Goal: Task Accomplishment & Management: Use online tool/utility

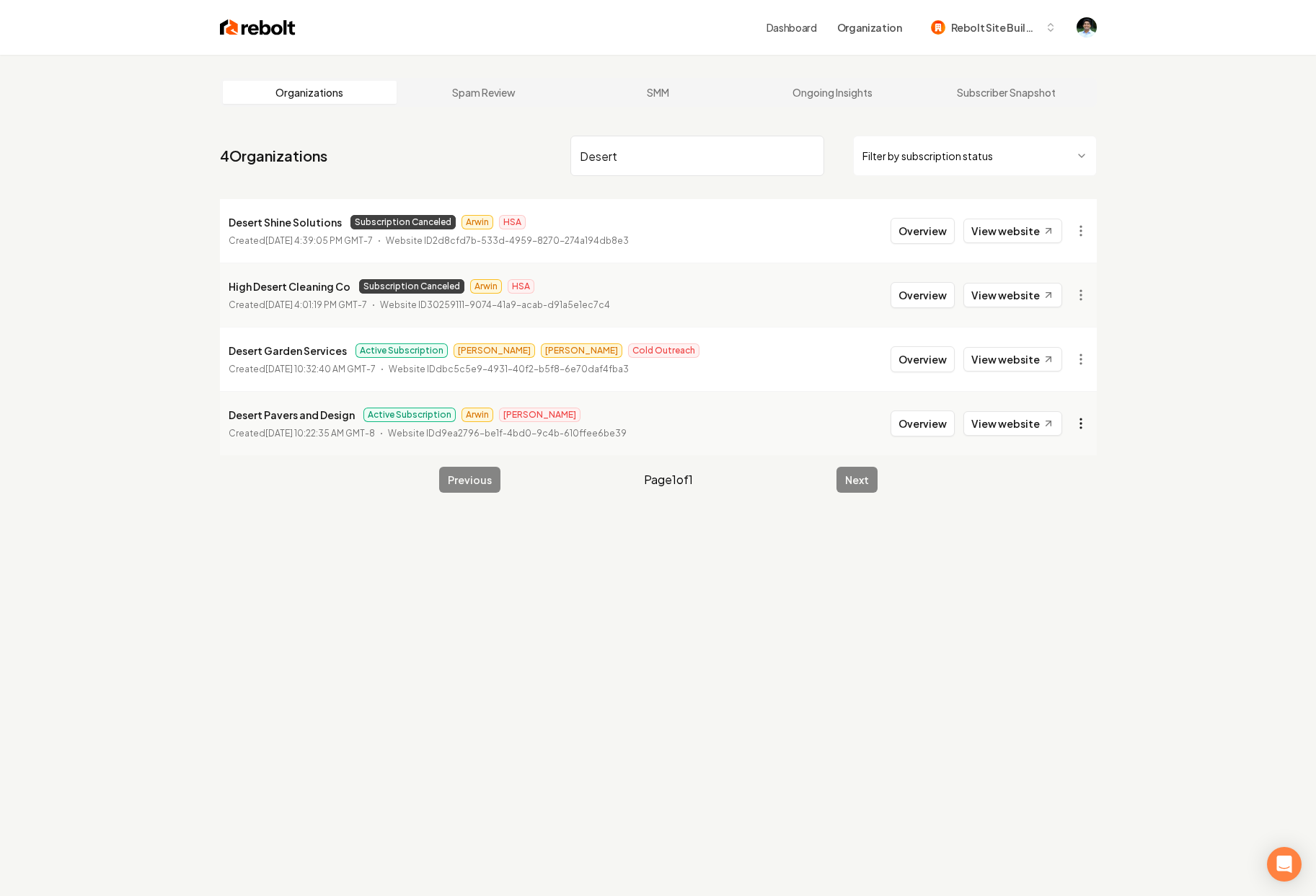
type input "Desert"
click at [1074, 421] on html "Dashboard Organization Rebolt Site Builder Organizations Spam Review SMM Ongoin…" at bounding box center [658, 448] width 1316 height 896
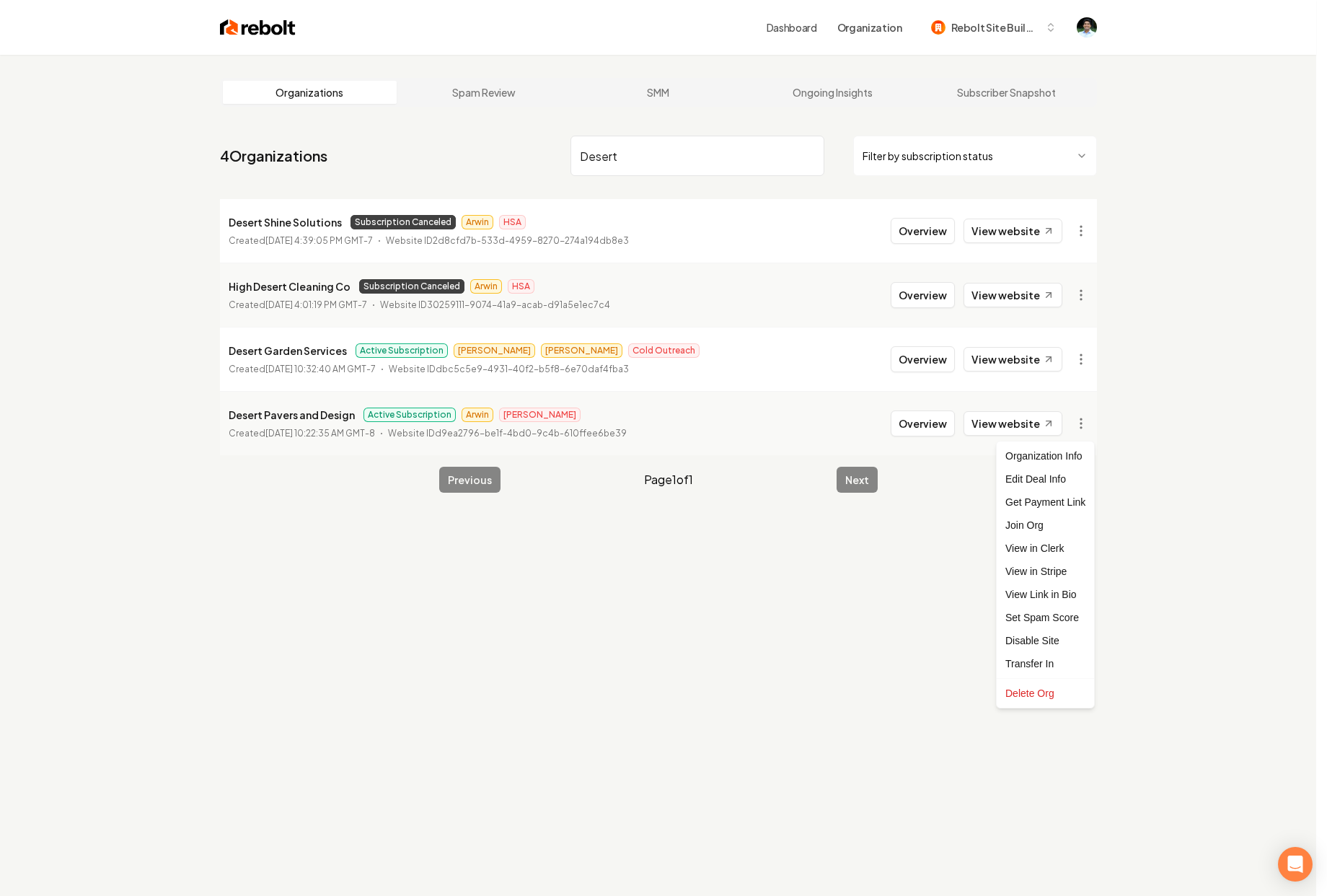
click at [908, 422] on html "Dashboard Organization Rebolt Site Builder Organizations Spam Review SMM Ongoin…" at bounding box center [663, 448] width 1327 height 896
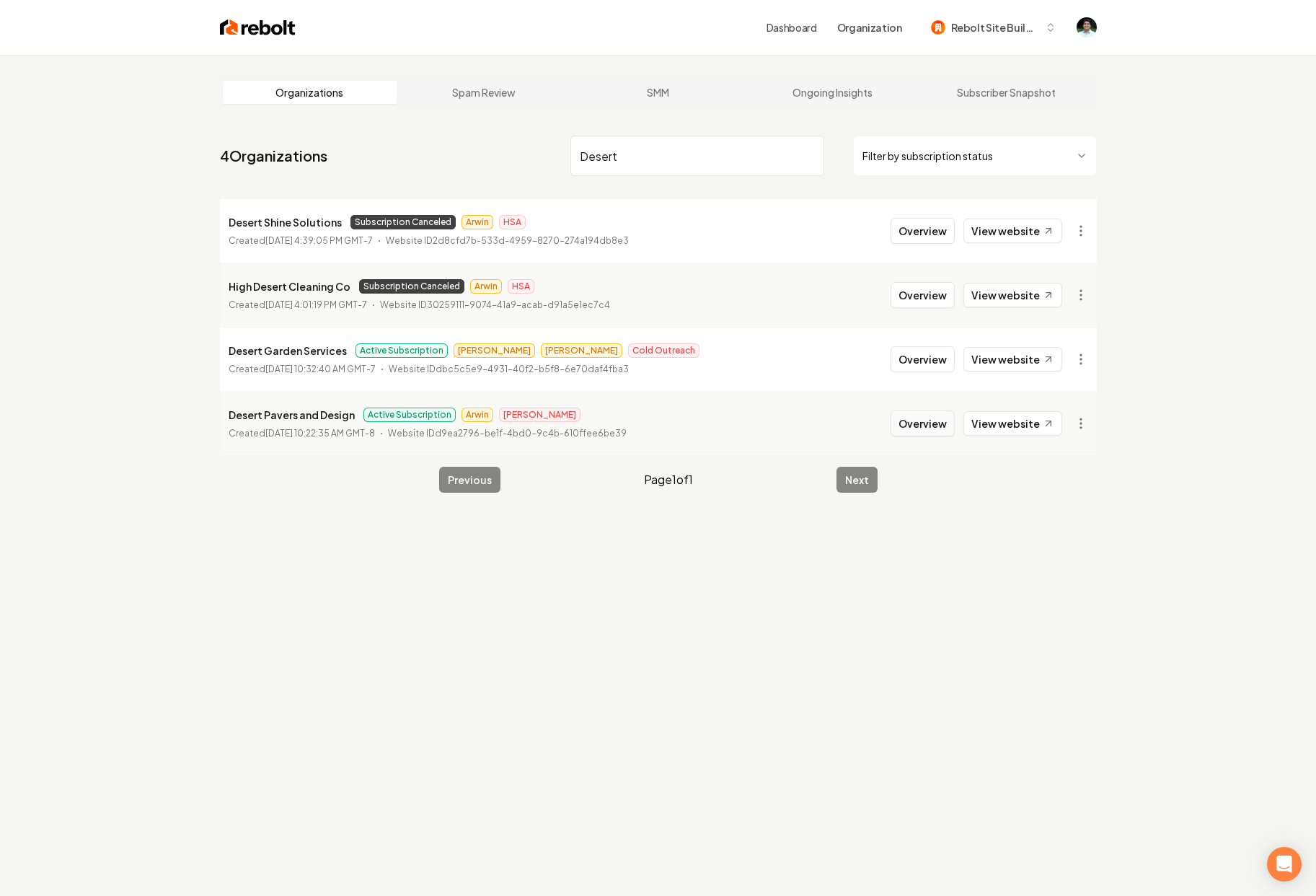
click at [926, 421] on button "Overview" at bounding box center [923, 423] width 64 height 26
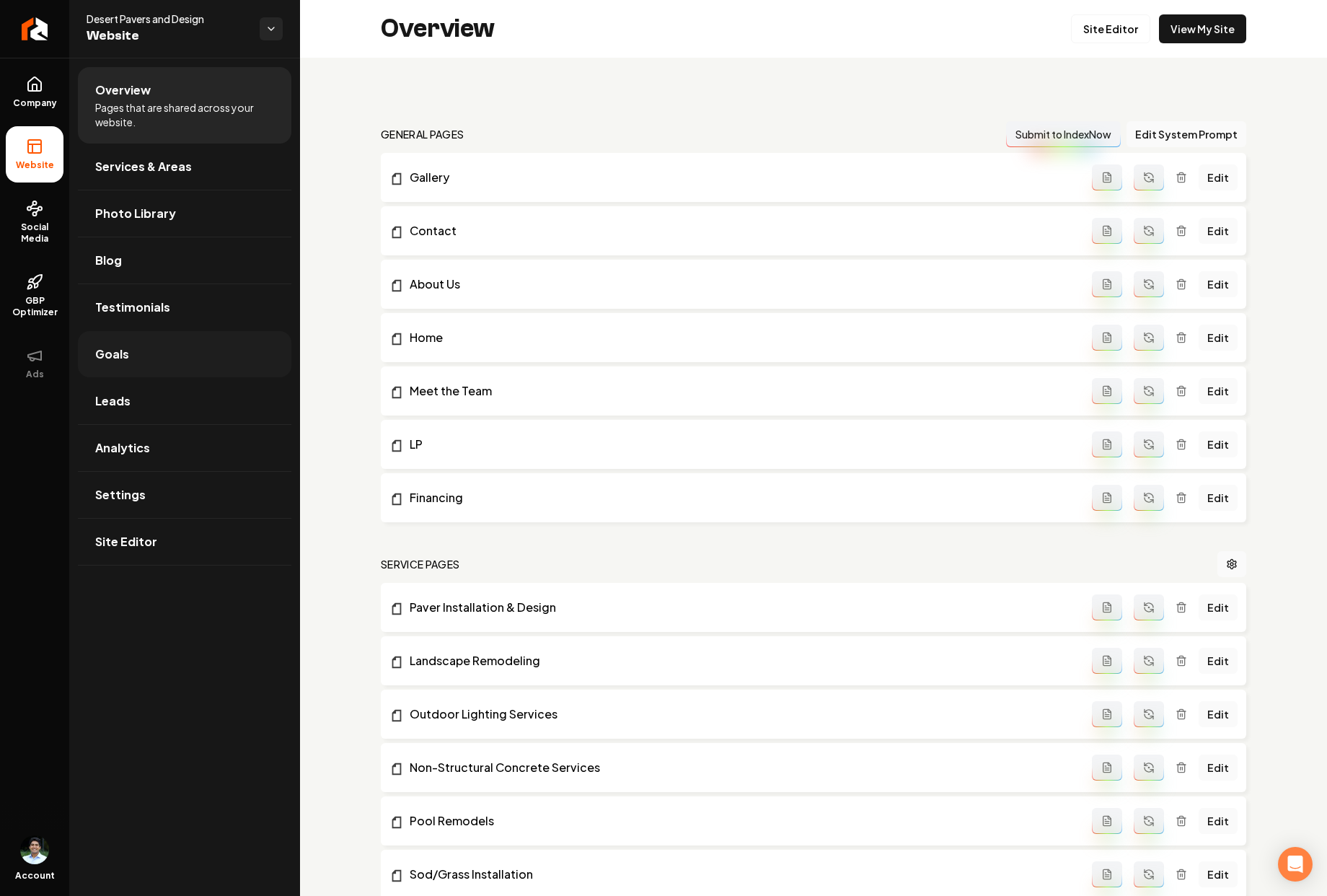
click at [157, 367] on link "Goals" at bounding box center [184, 354] width 213 height 46
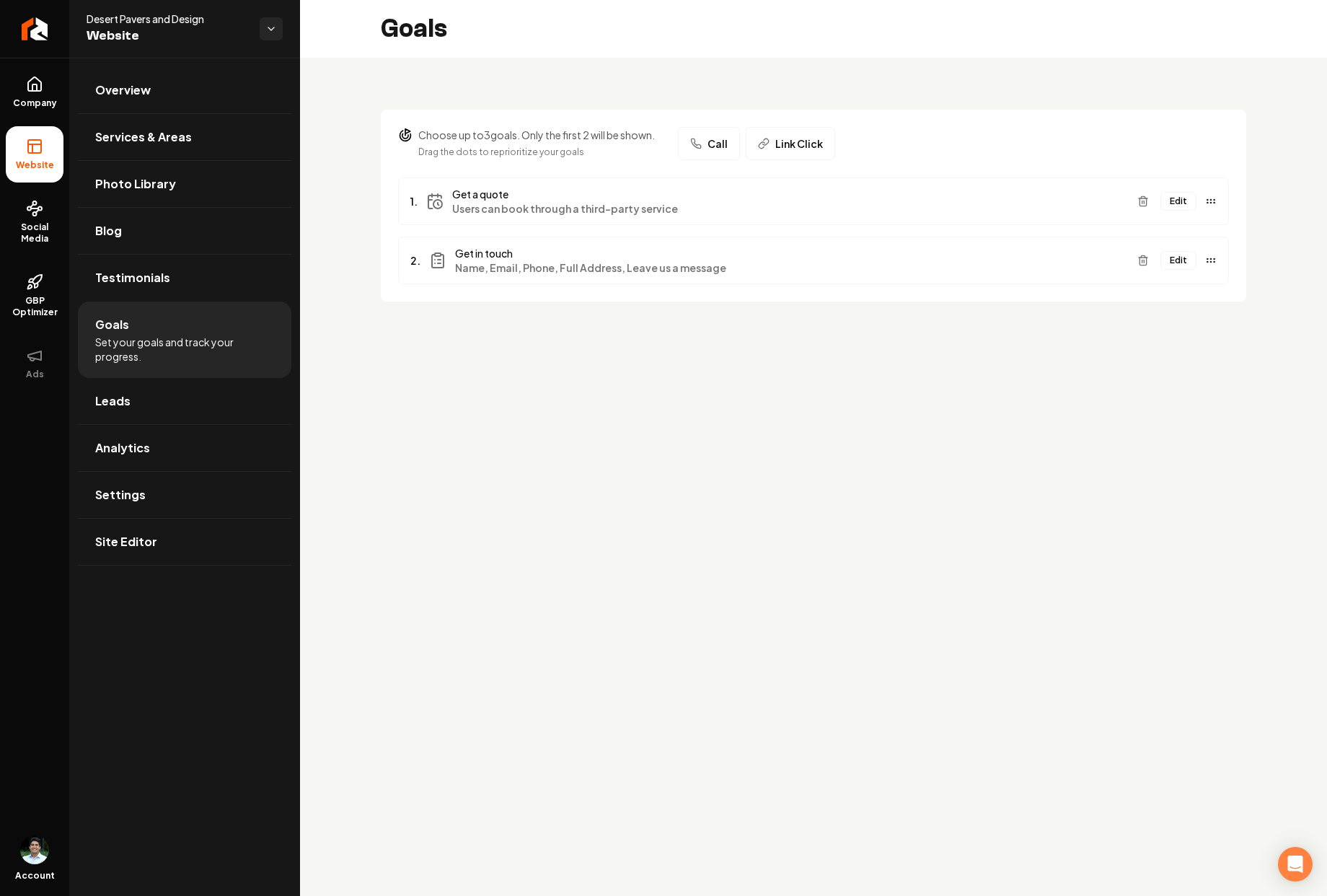
click at [1184, 199] on button "Edit" at bounding box center [1178, 201] width 36 height 19
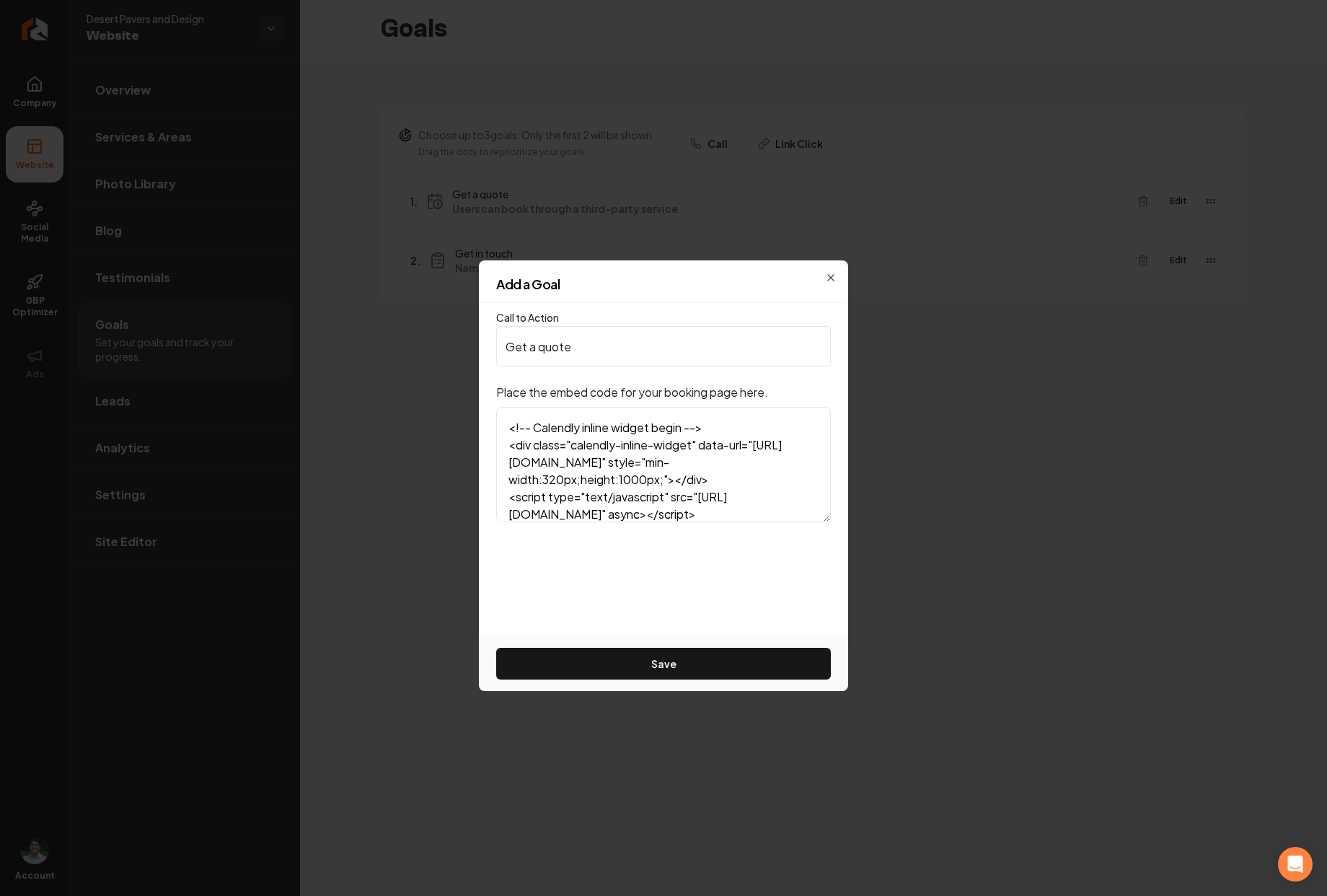
click at [611, 353] on input "Get a quote" at bounding box center [664, 346] width 335 height 40
type input "Book Consultation"
click at [609, 644] on div "Save" at bounding box center [664, 663] width 369 height 56
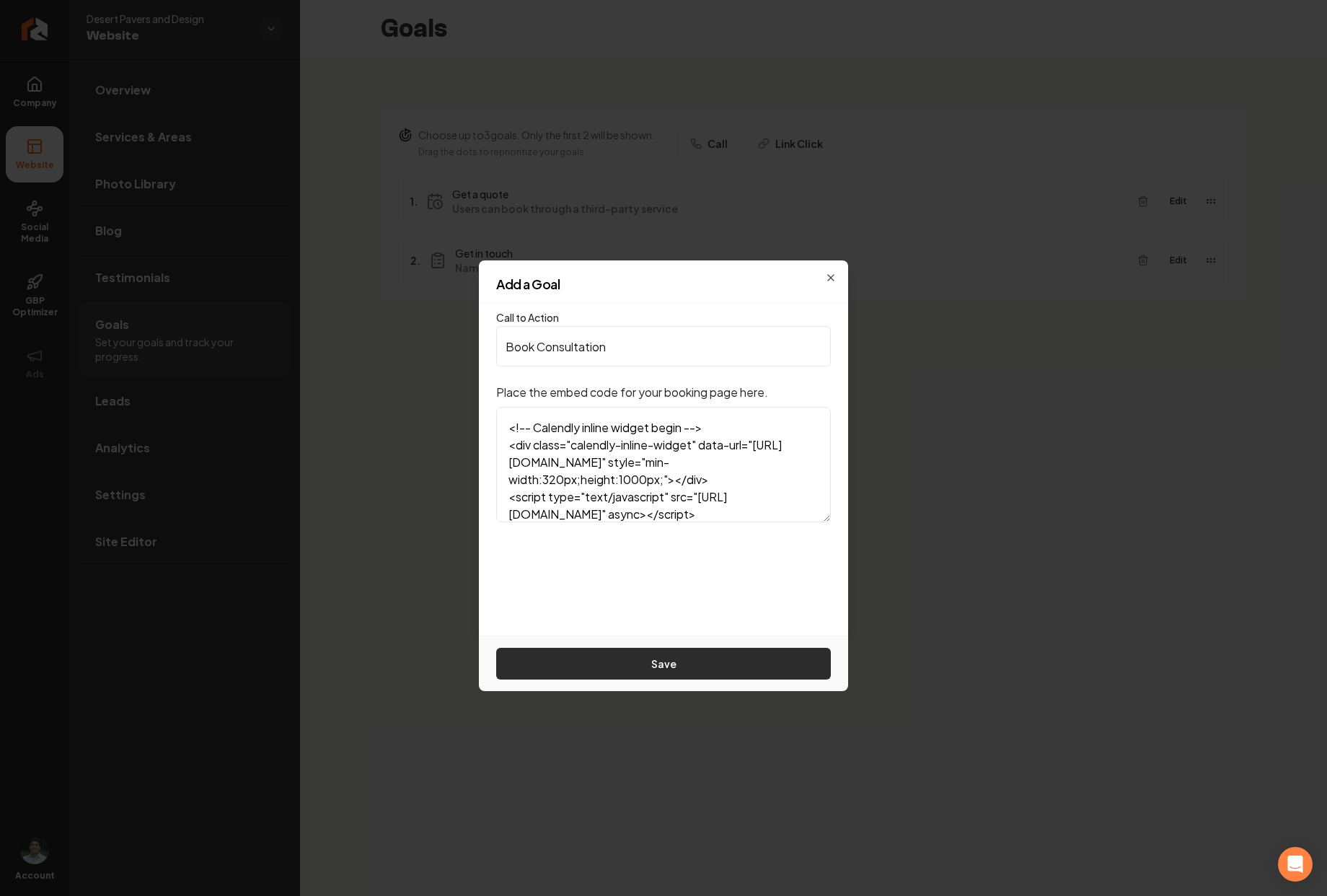
click at [610, 658] on button "Save" at bounding box center [664, 663] width 335 height 32
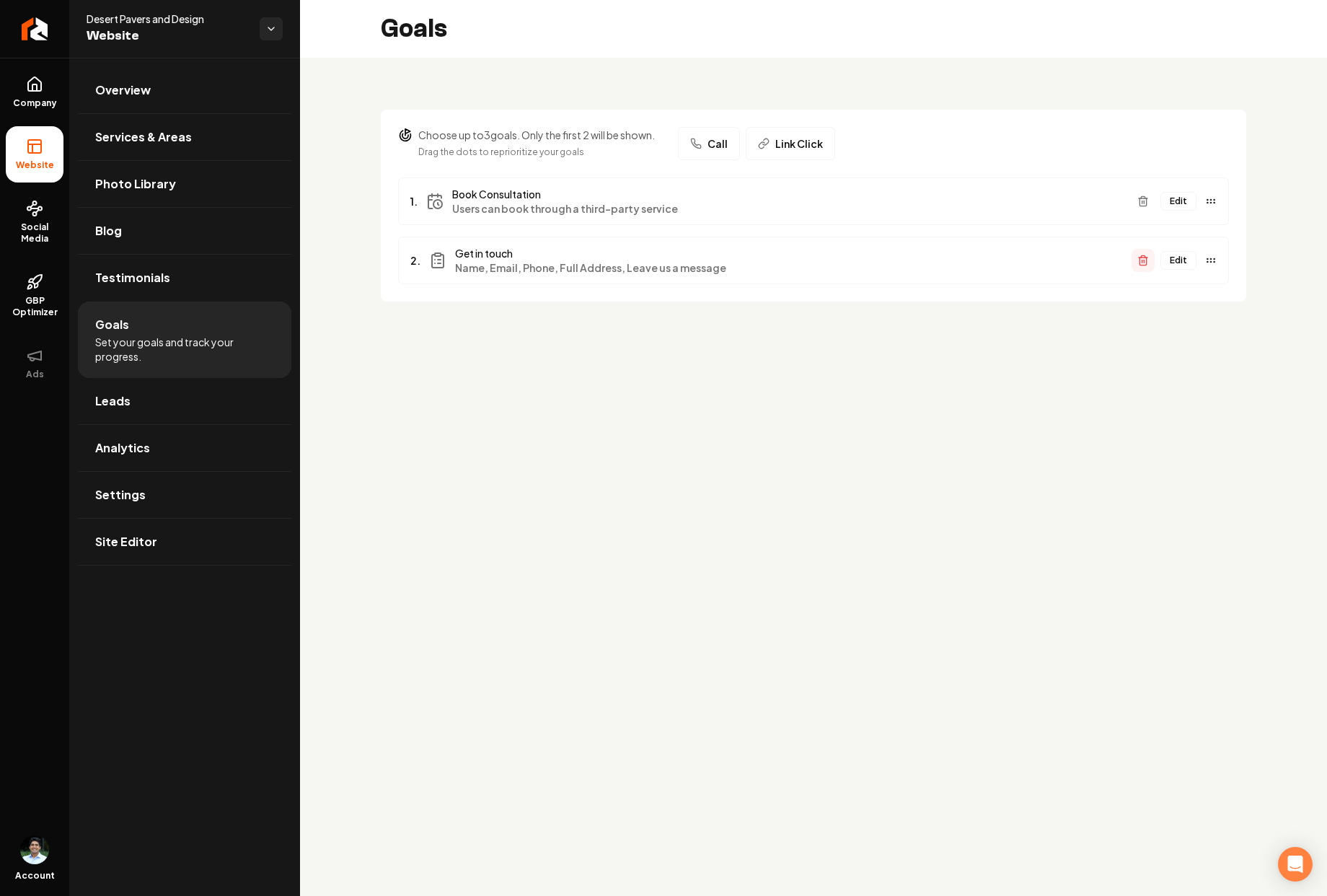
click at [1149, 254] on icon "Main content area" at bounding box center [1143, 260] width 12 height 12
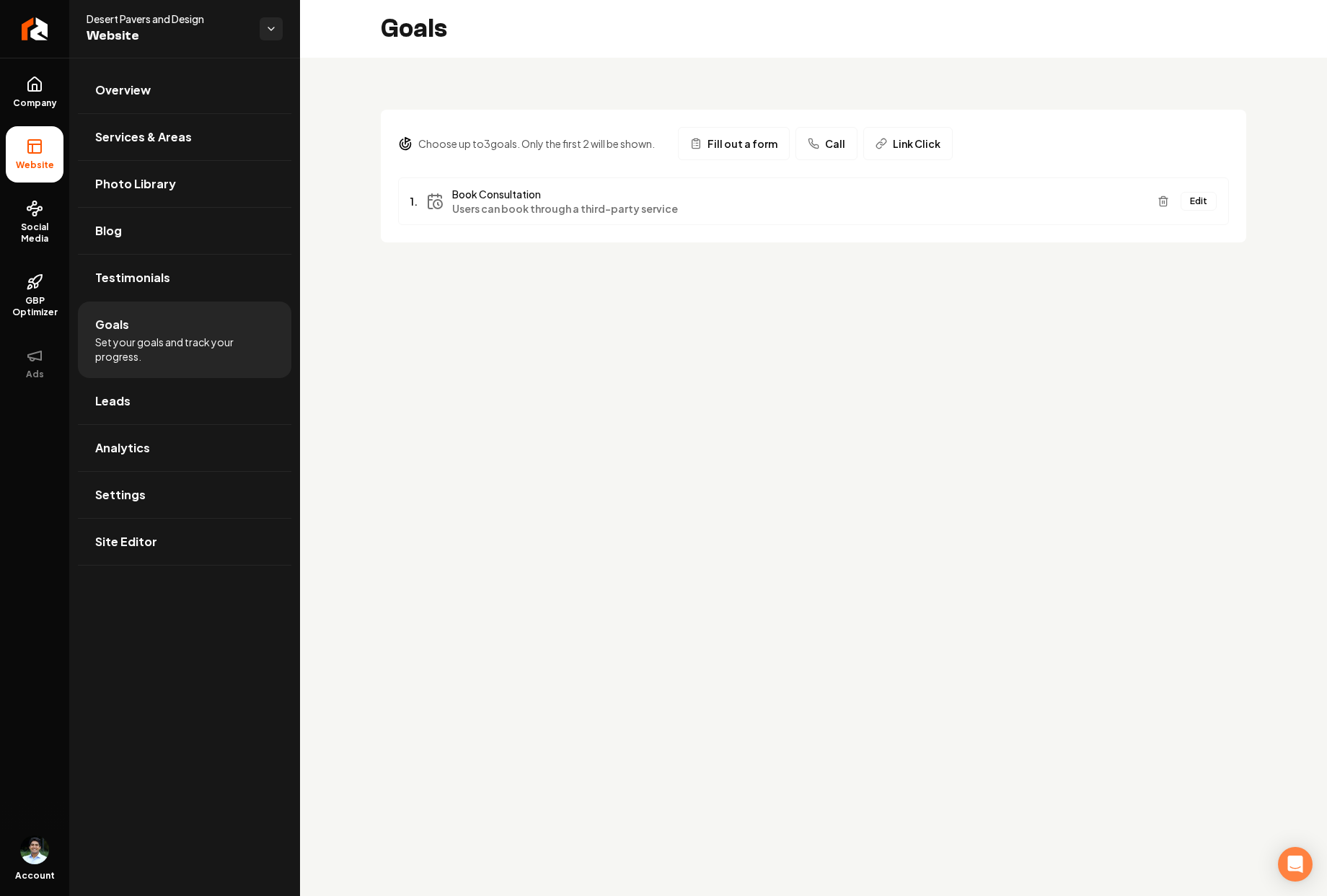
click at [479, 312] on main "Goals Choose up to 3 goals. Only the first 2 will be shown. Fill out a form Cal…" at bounding box center [813, 448] width 1027 height 896
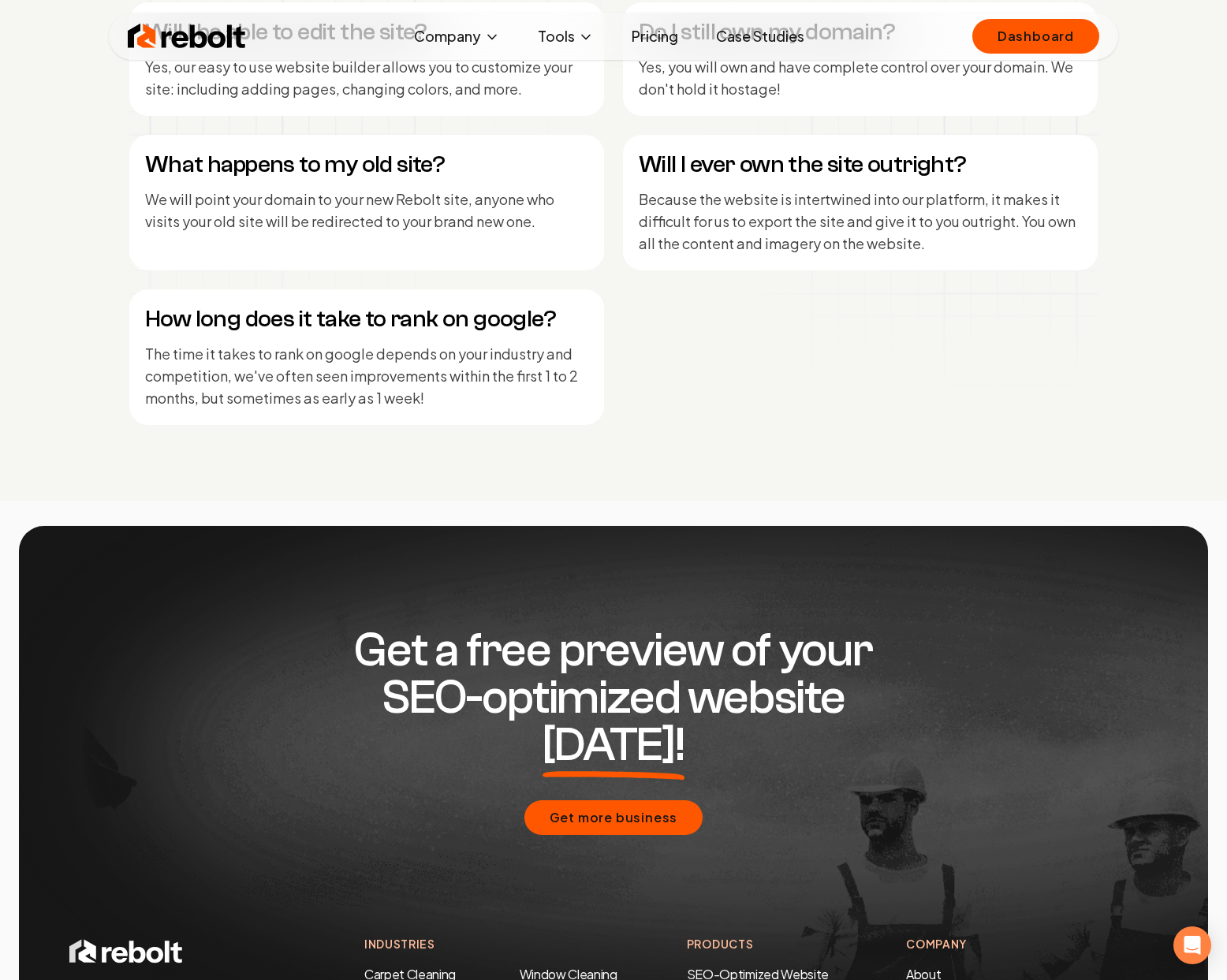
scroll to position [7629, 0]
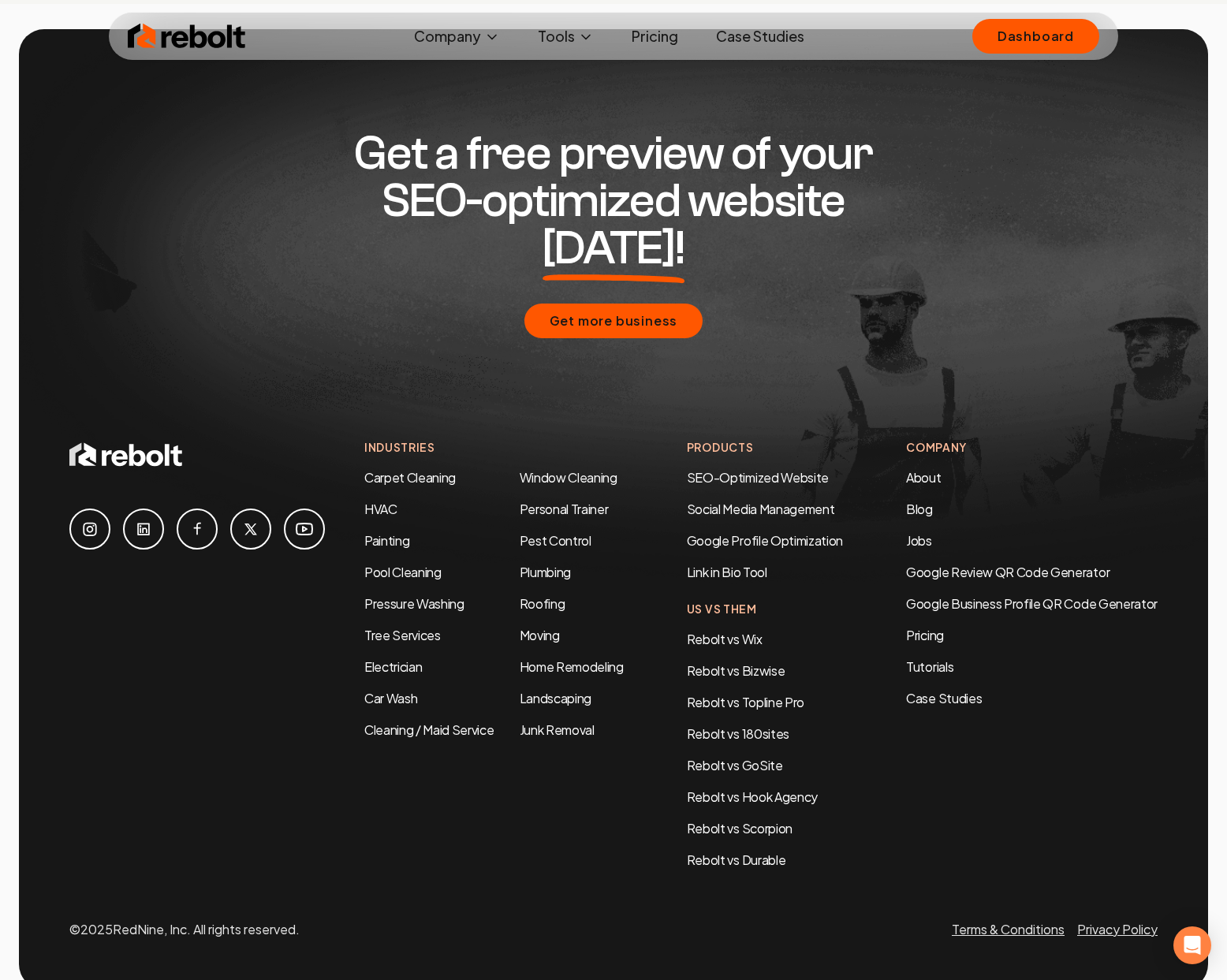
click at [950, 532] on li "Jobs" at bounding box center [1032, 541] width 252 height 19
click at [914, 532] on link "Jobs" at bounding box center [919, 540] width 26 height 17
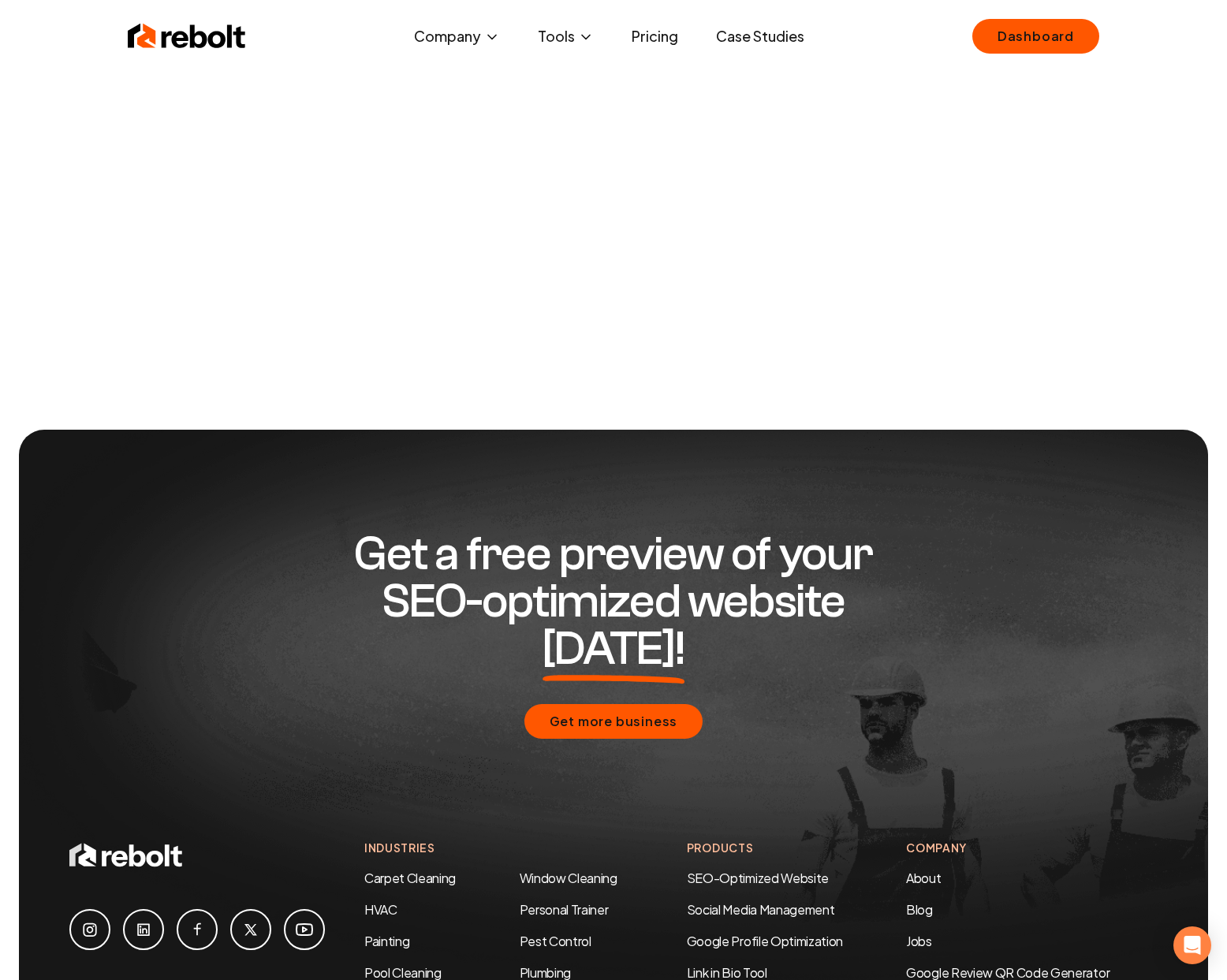
scroll to position [76, 0]
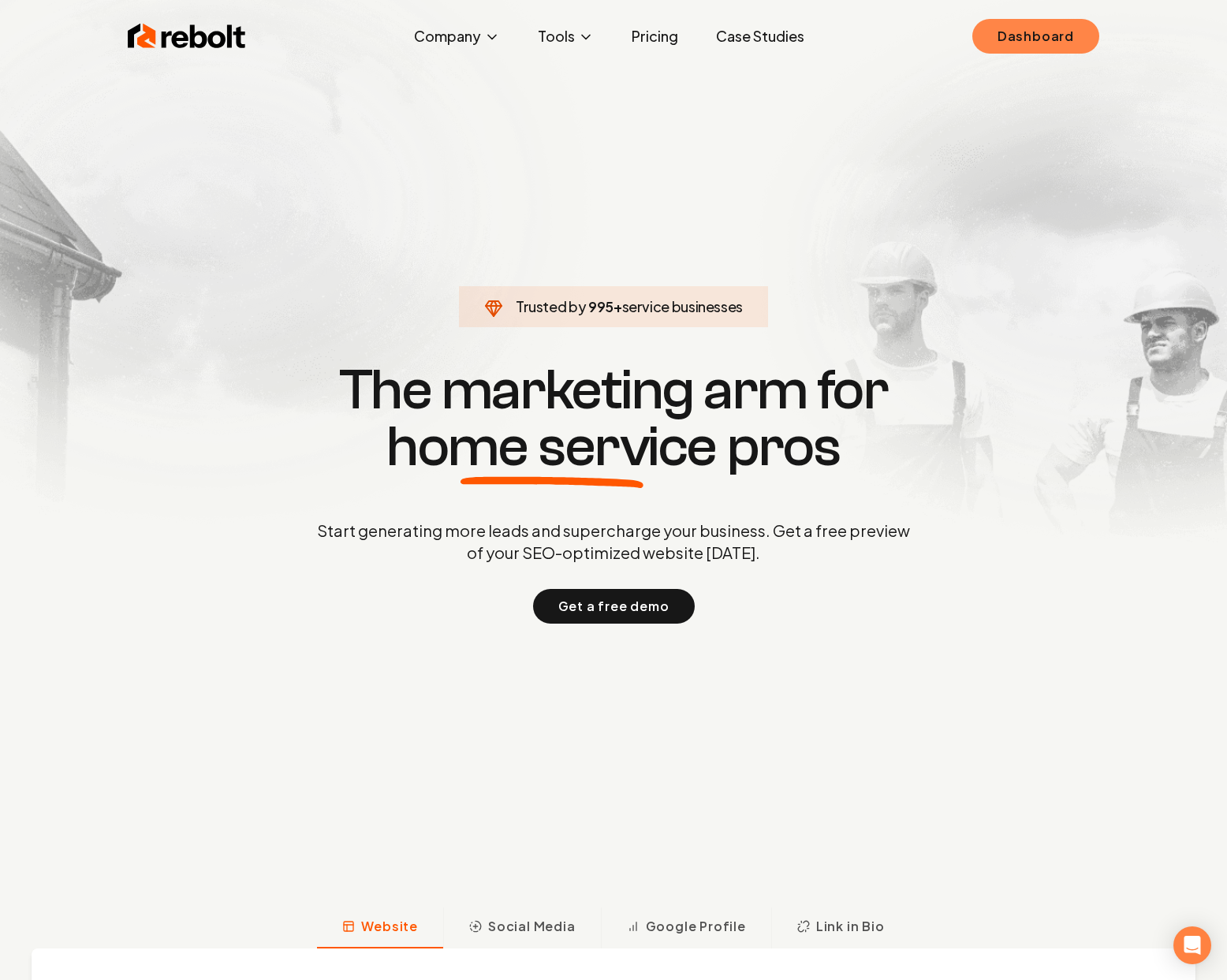
click at [1006, 39] on link "Dashboard" at bounding box center [1035, 36] width 127 height 35
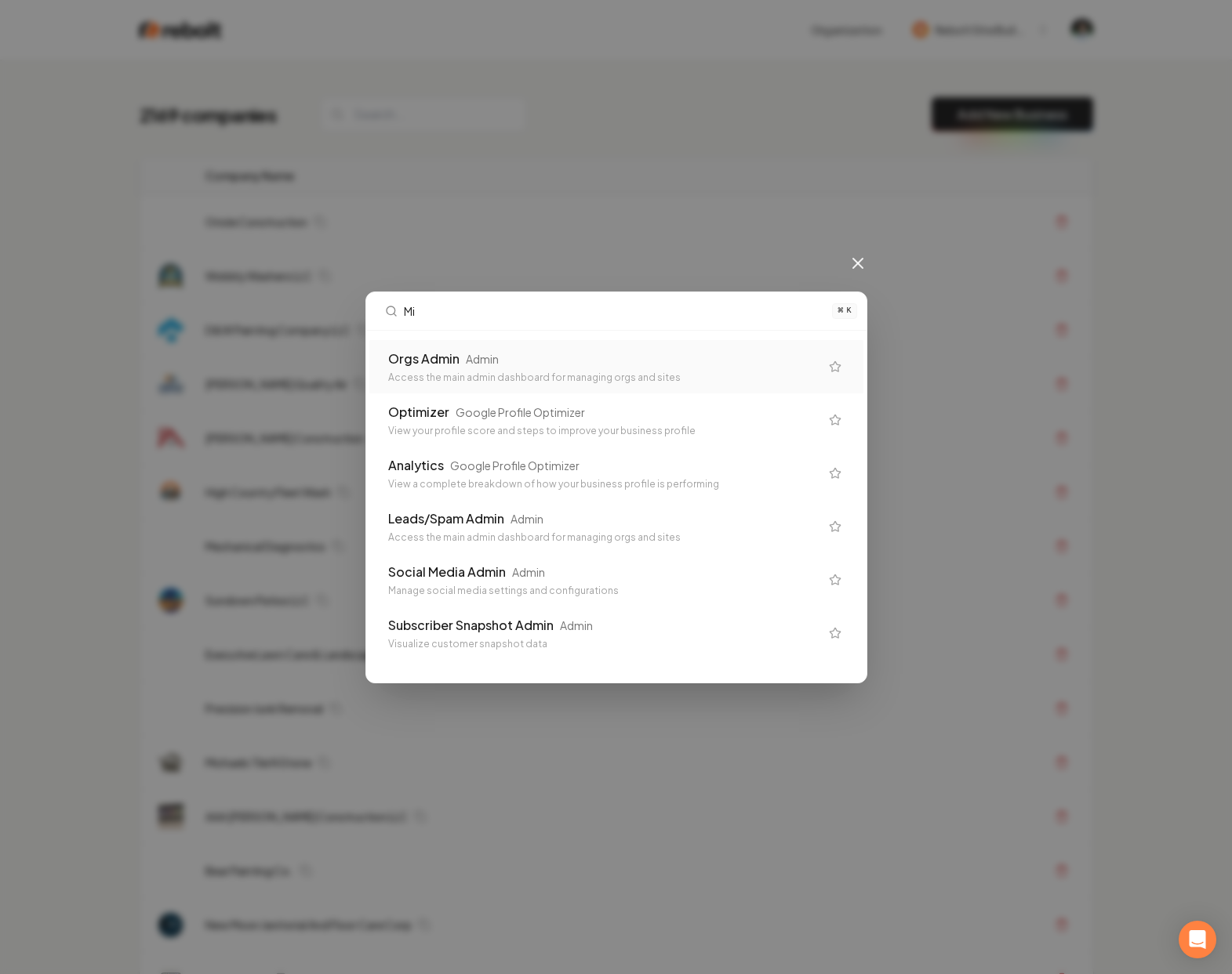
type input "M"
click at [421, 123] on div "⌘ K Orgs Admin Admin Access the main admin dashboard for managing orgs and site…" at bounding box center [616, 487] width 1232 height 974
click at [377, 109] on div "⌘ K Orgs Admin Admin Access the main admin dashboard for managing orgs and site…" at bounding box center [616, 487] width 1232 height 974
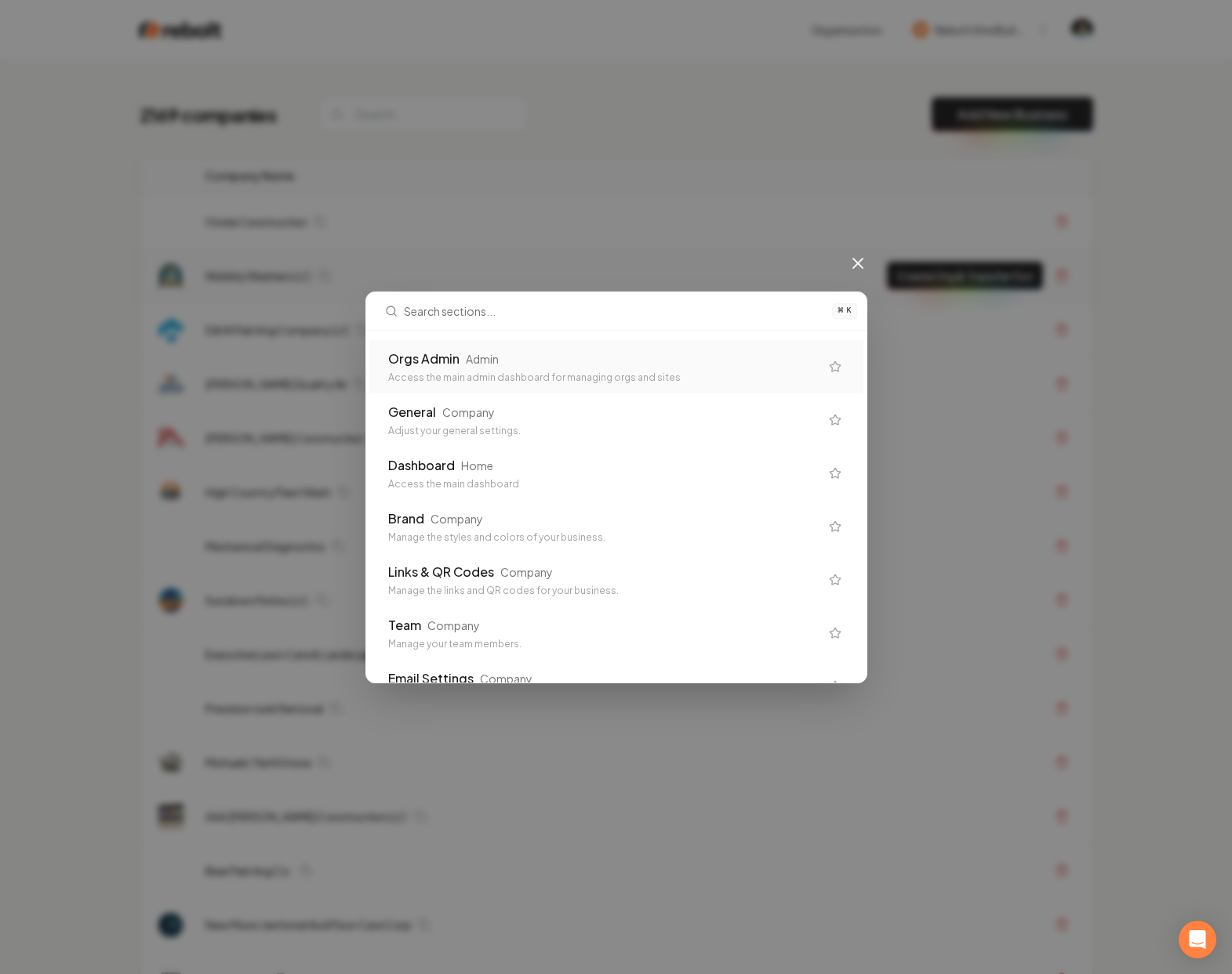
click at [849, 265] on icon at bounding box center [857, 263] width 19 height 19
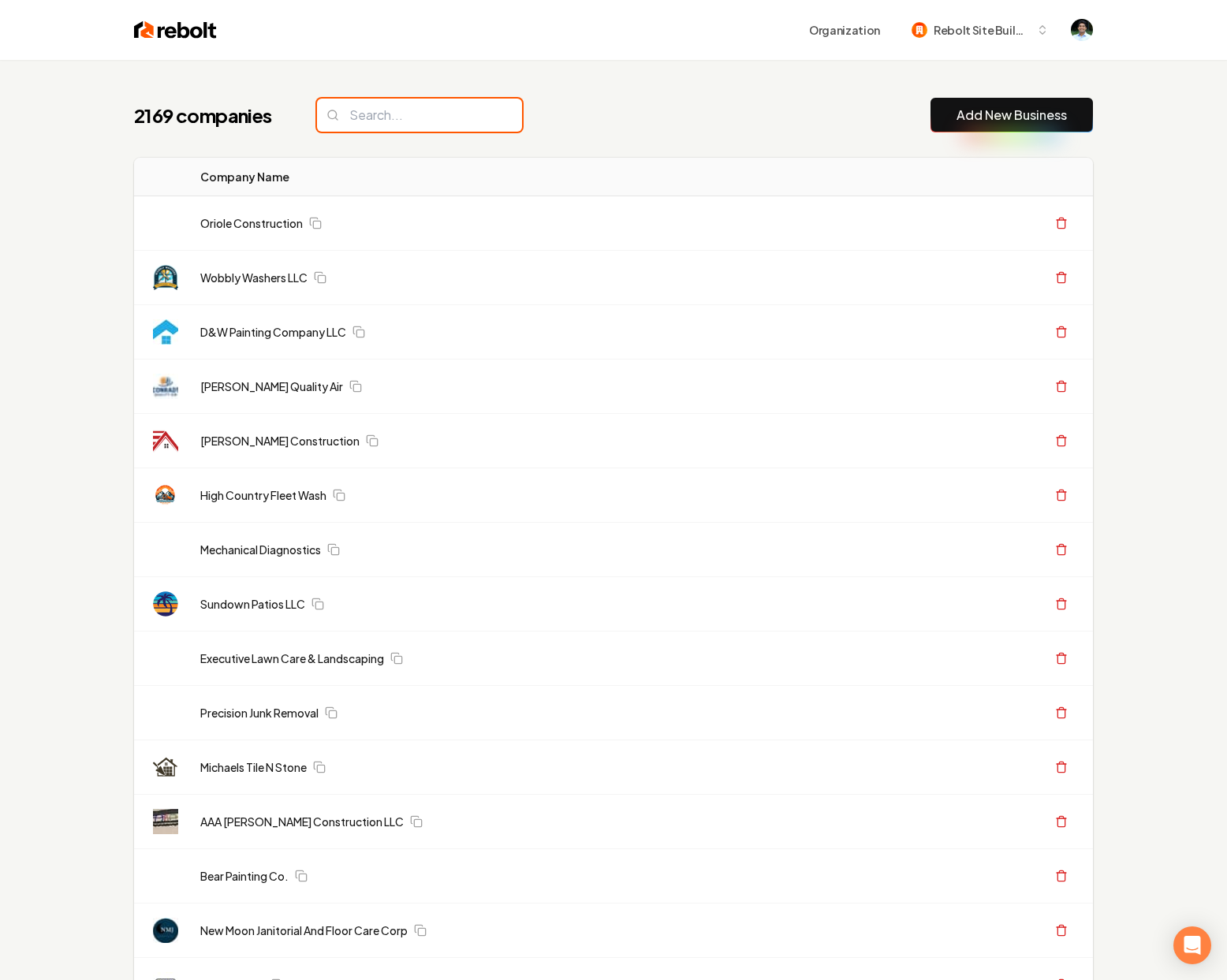
click at [373, 117] on input "search" at bounding box center [419, 115] width 205 height 33
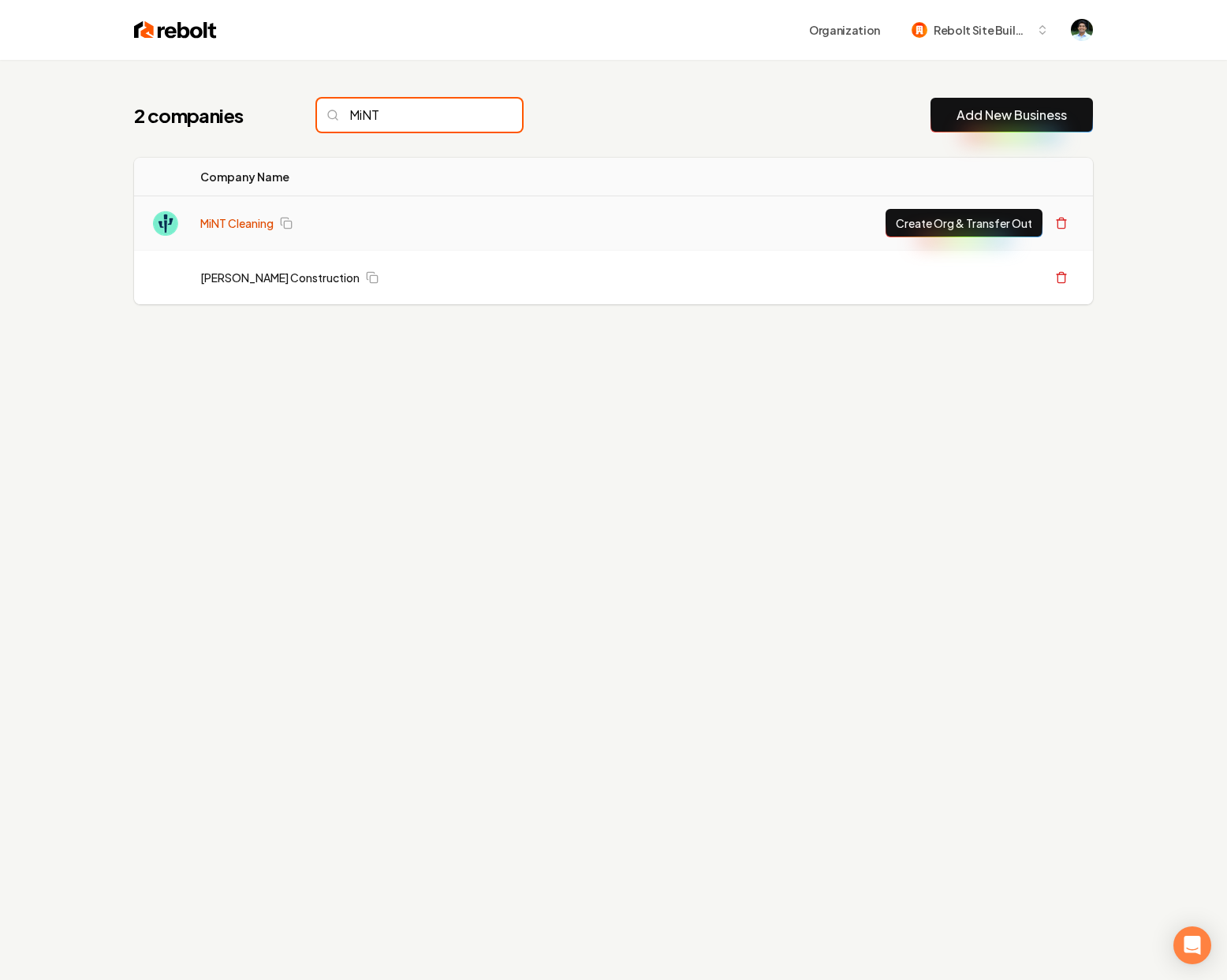
type input "MiNT"
click at [239, 222] on link "MiNT Cleaning" at bounding box center [236, 223] width 73 height 16
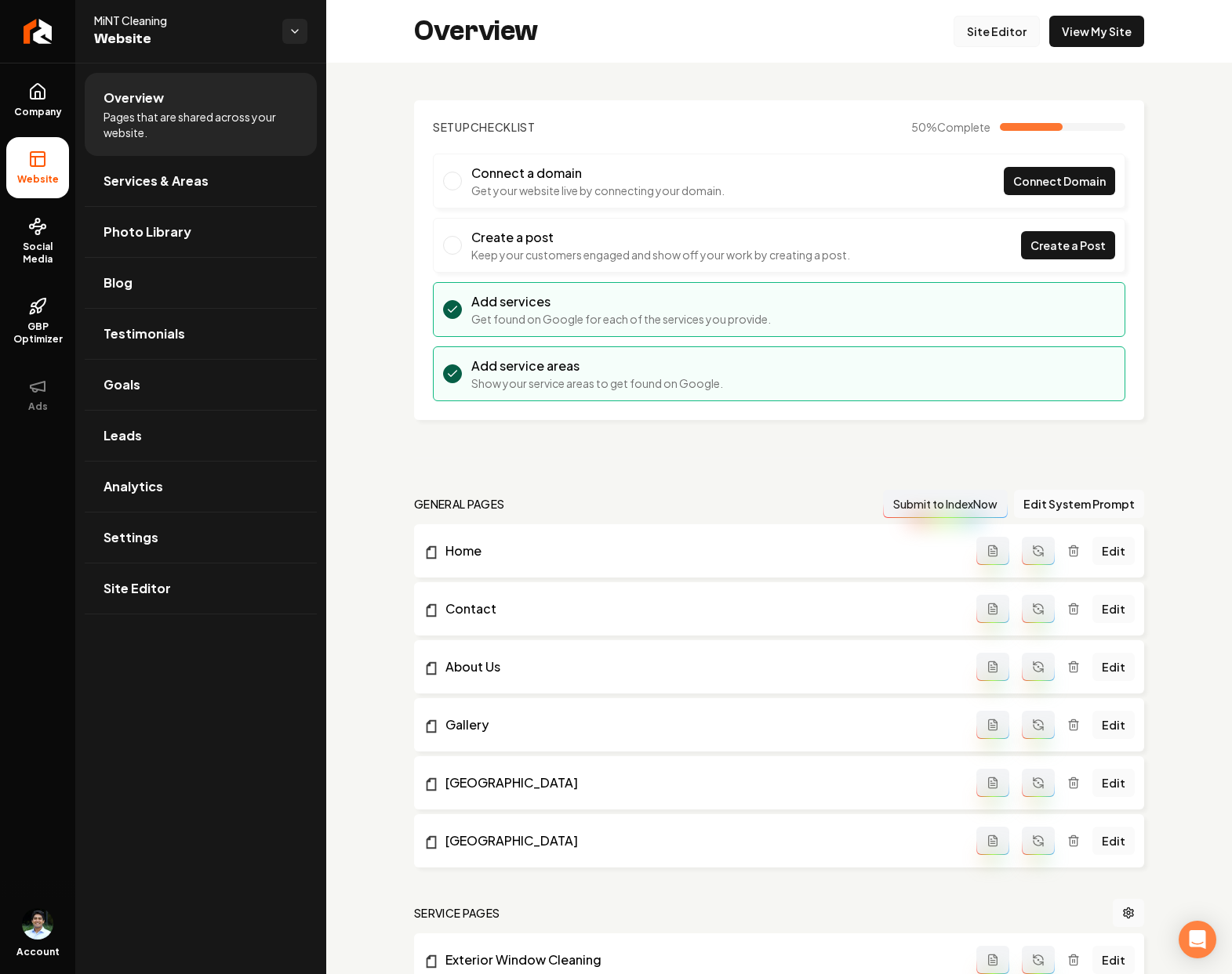
click at [956, 32] on link "Site Editor" at bounding box center [996, 32] width 87 height 32
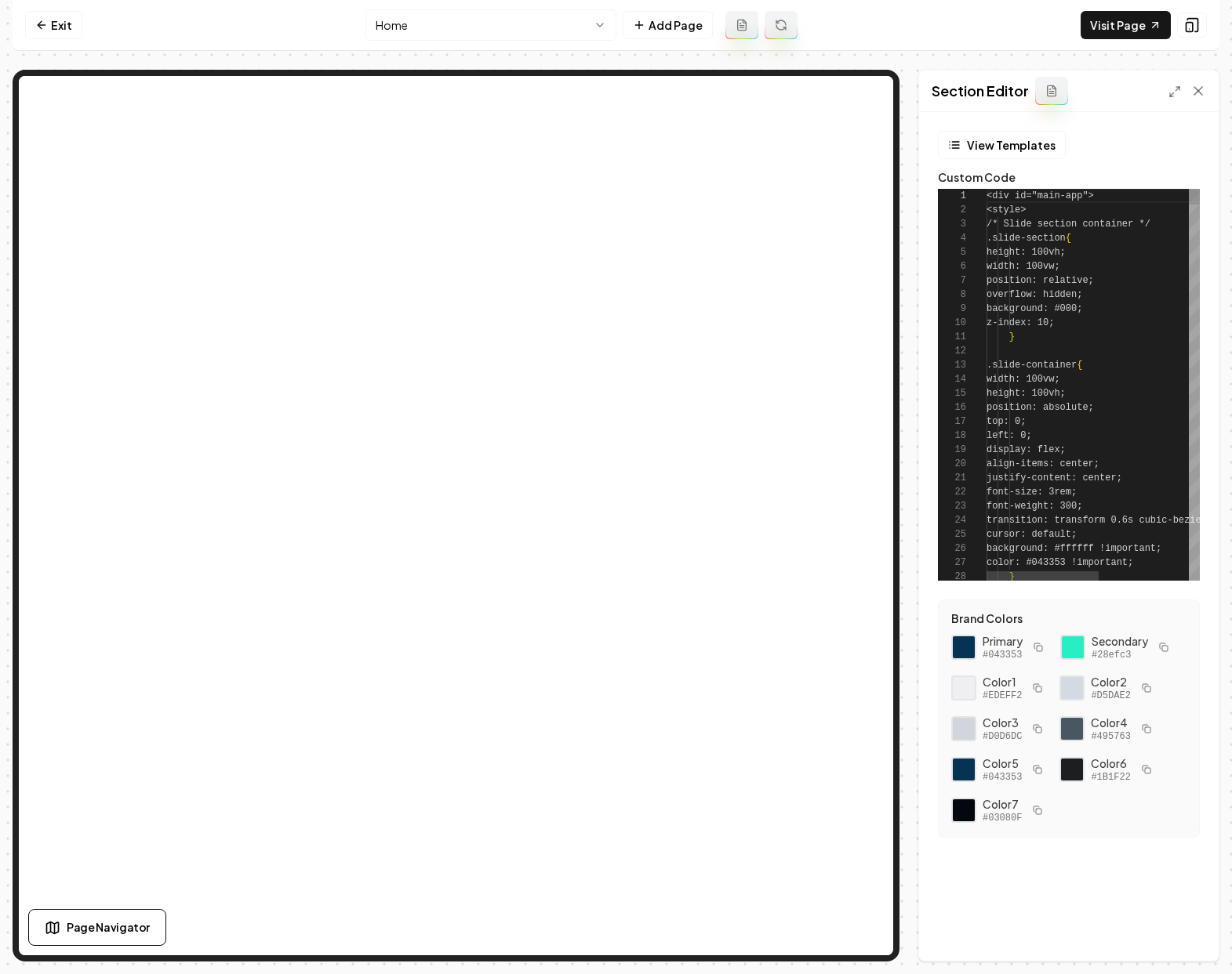
scroll to position [141, 0]
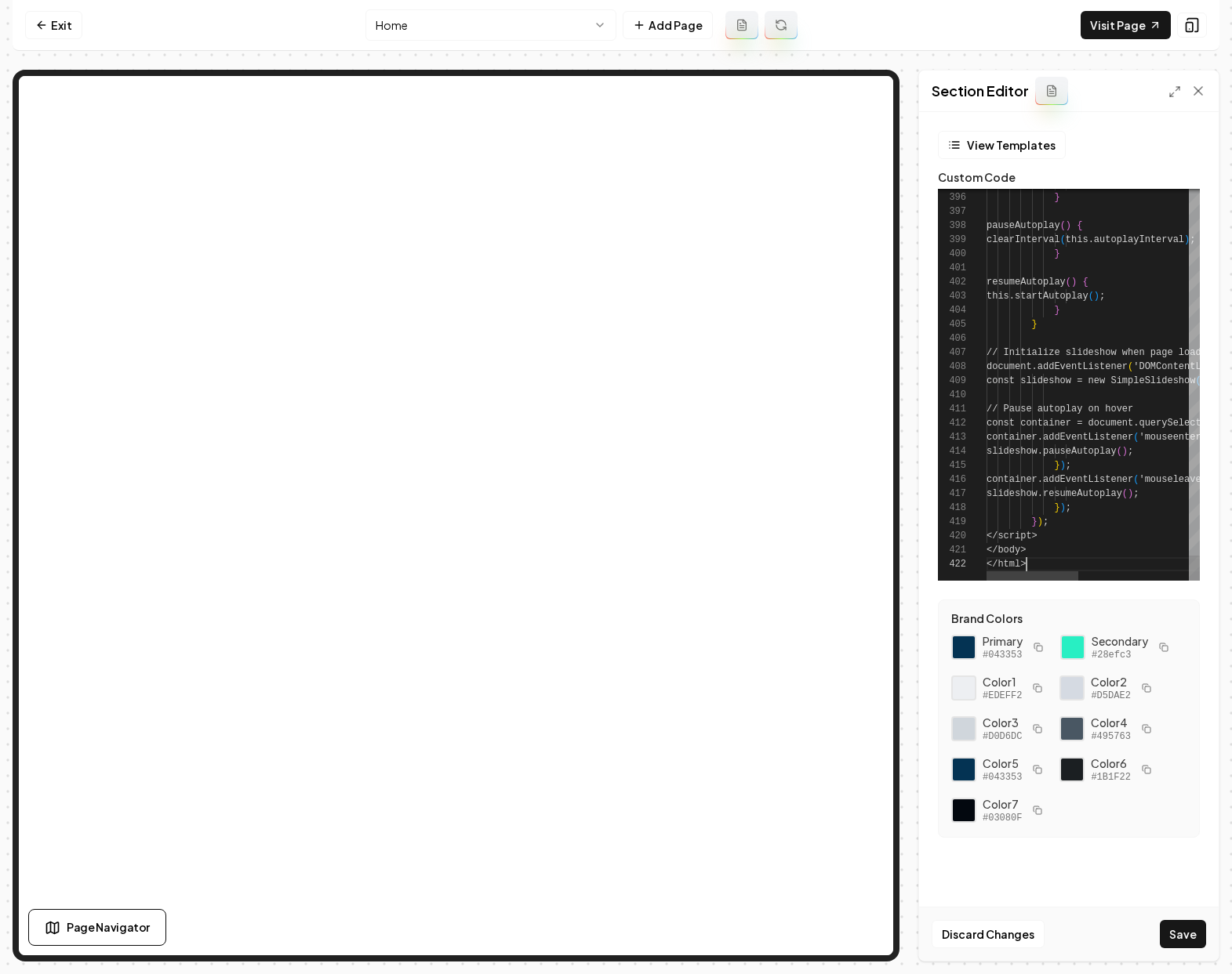
scroll to position [14, 39]
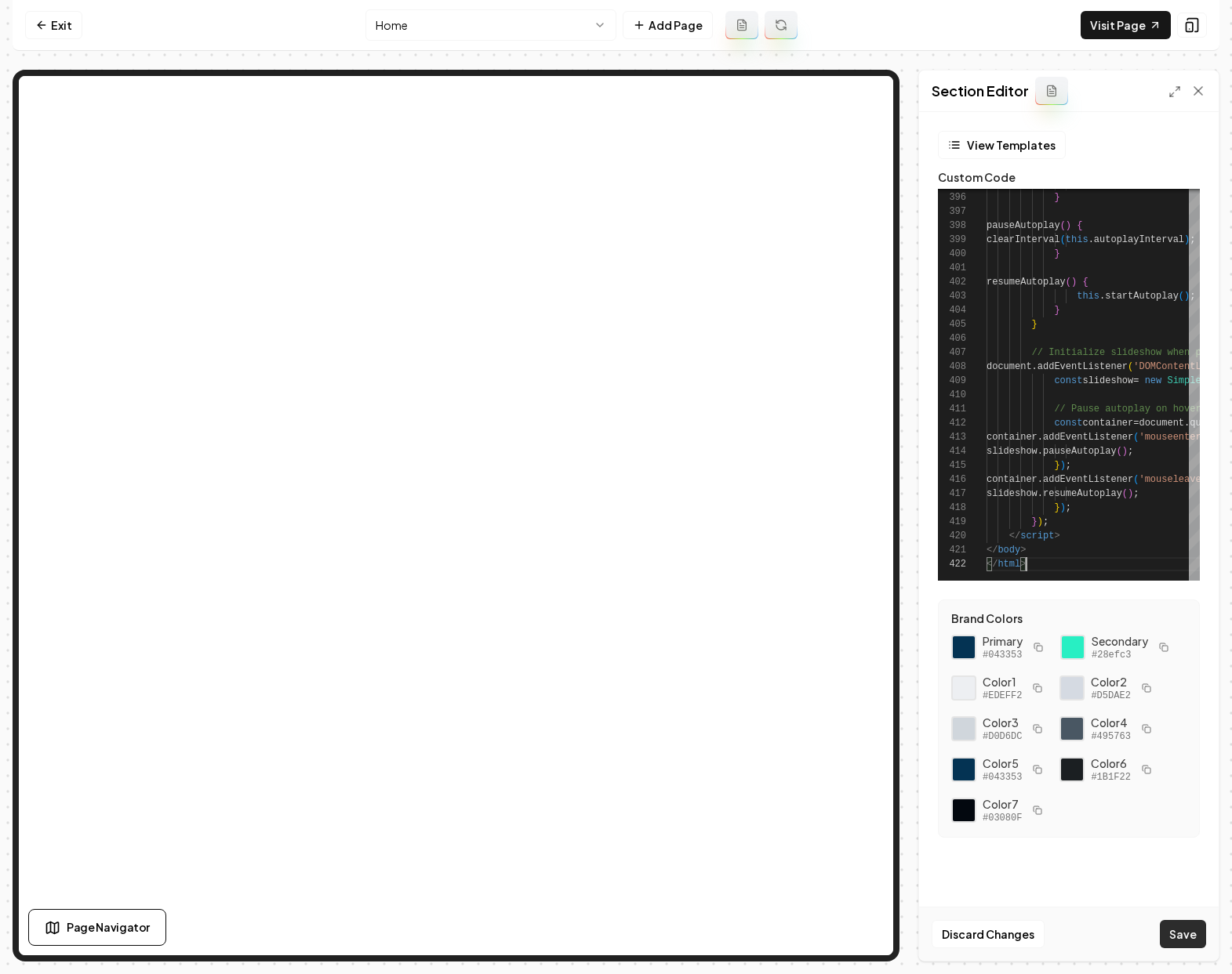
click at [1186, 935] on button "Save" at bounding box center [1182, 934] width 47 height 28
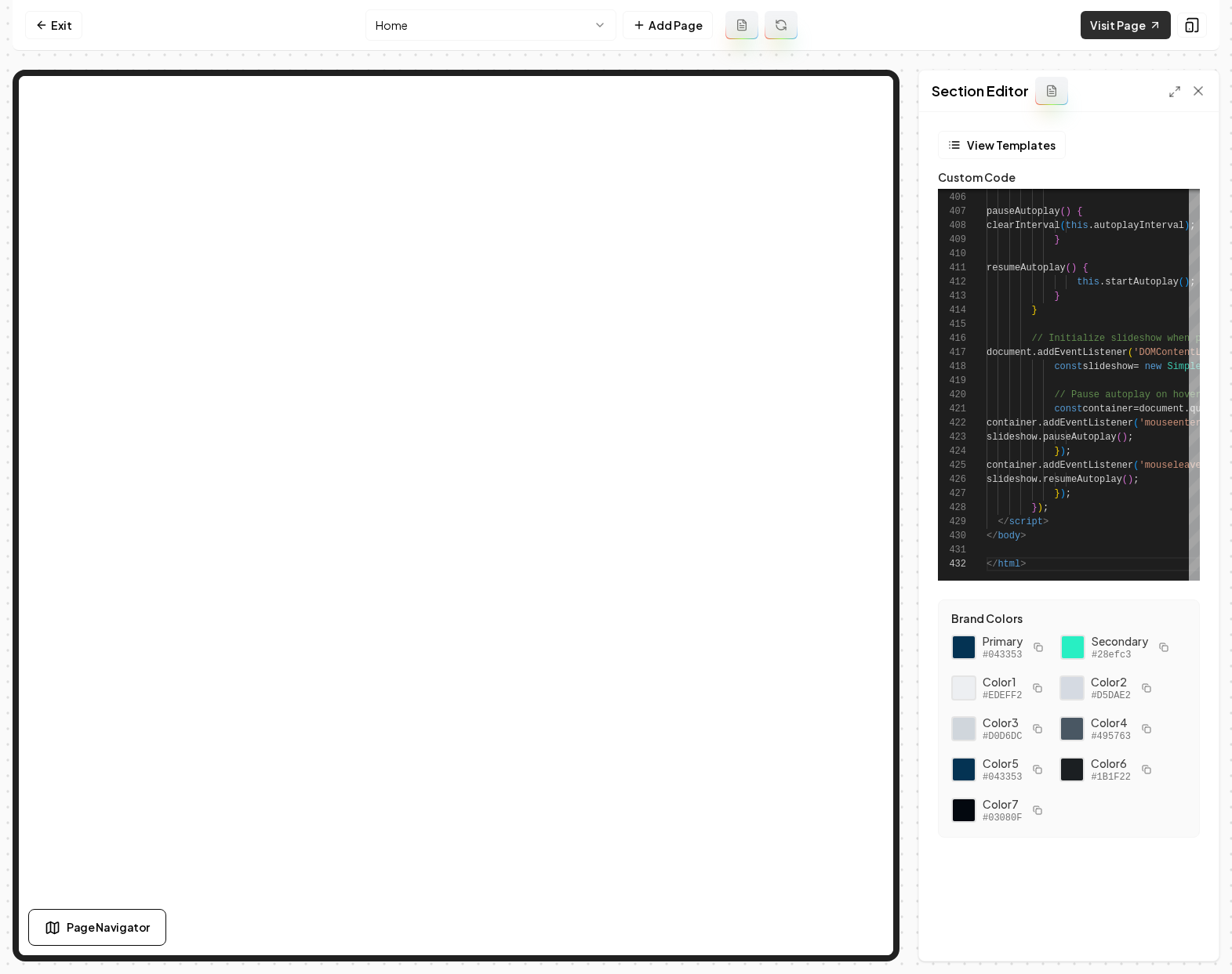
click at [1128, 24] on link "Visit Page" at bounding box center [1126, 25] width 90 height 28
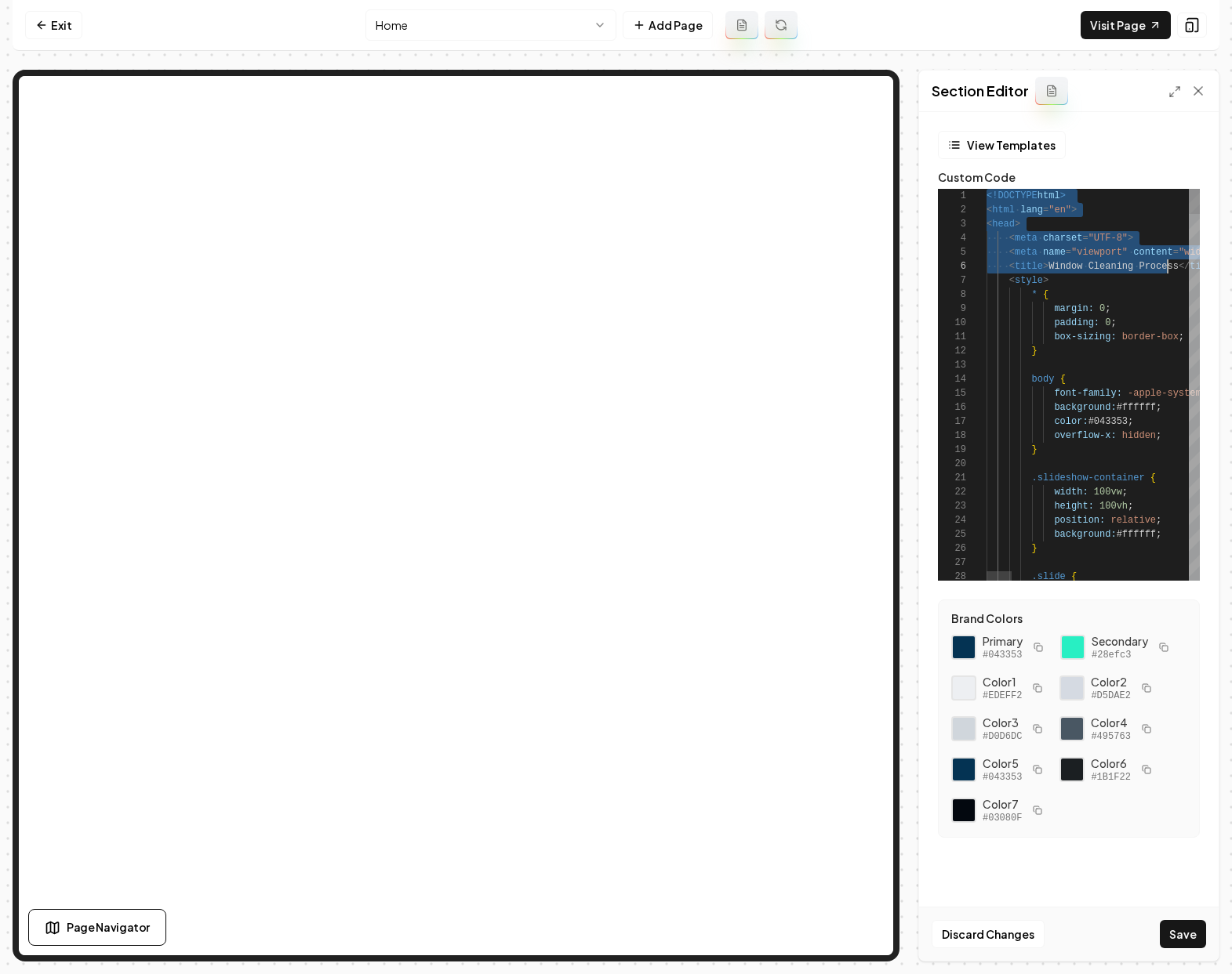
scroll to position [0, 239]
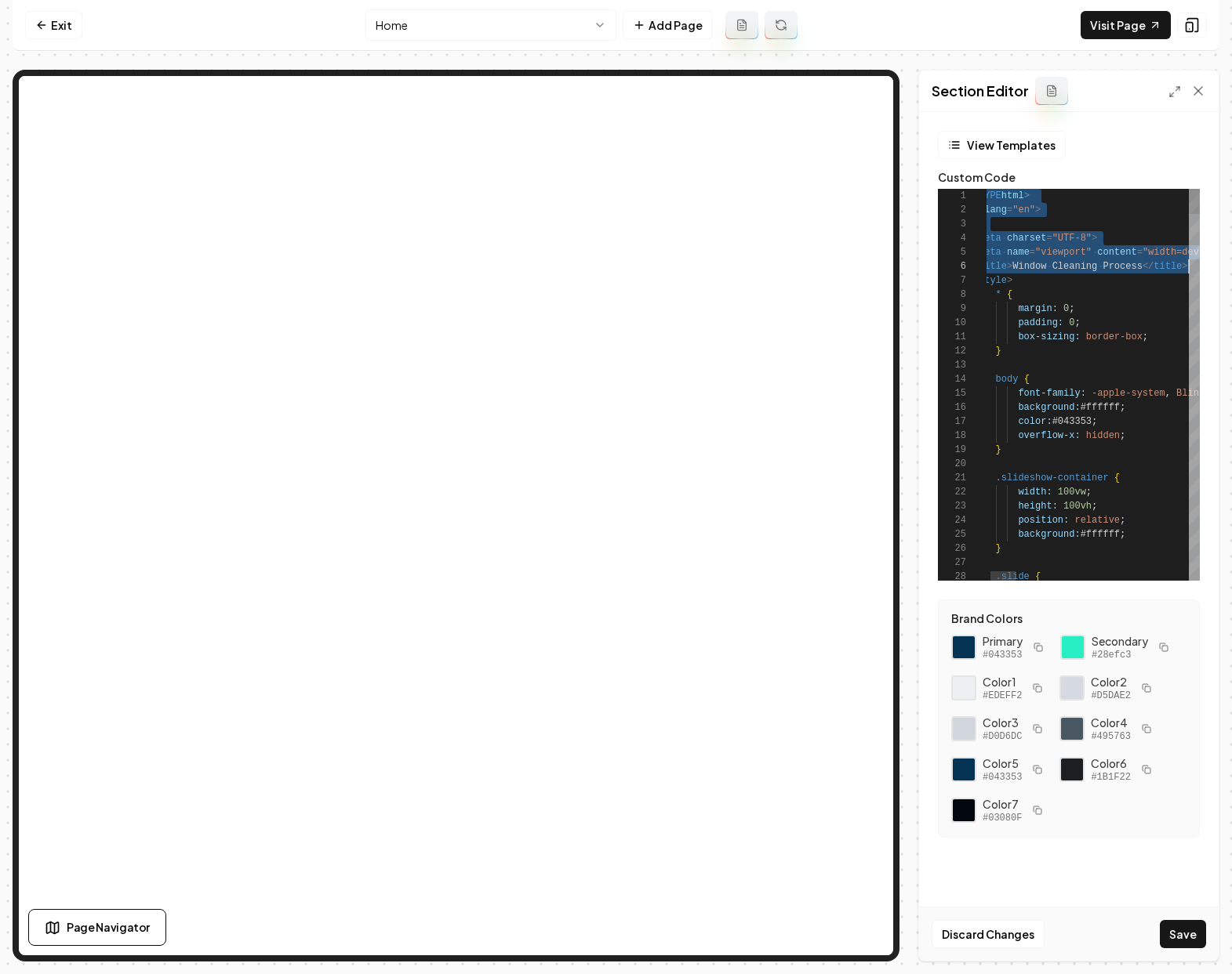
drag, startPoint x: 988, startPoint y: 199, endPoint x: 1256, endPoint y: 269, distance: 277.0
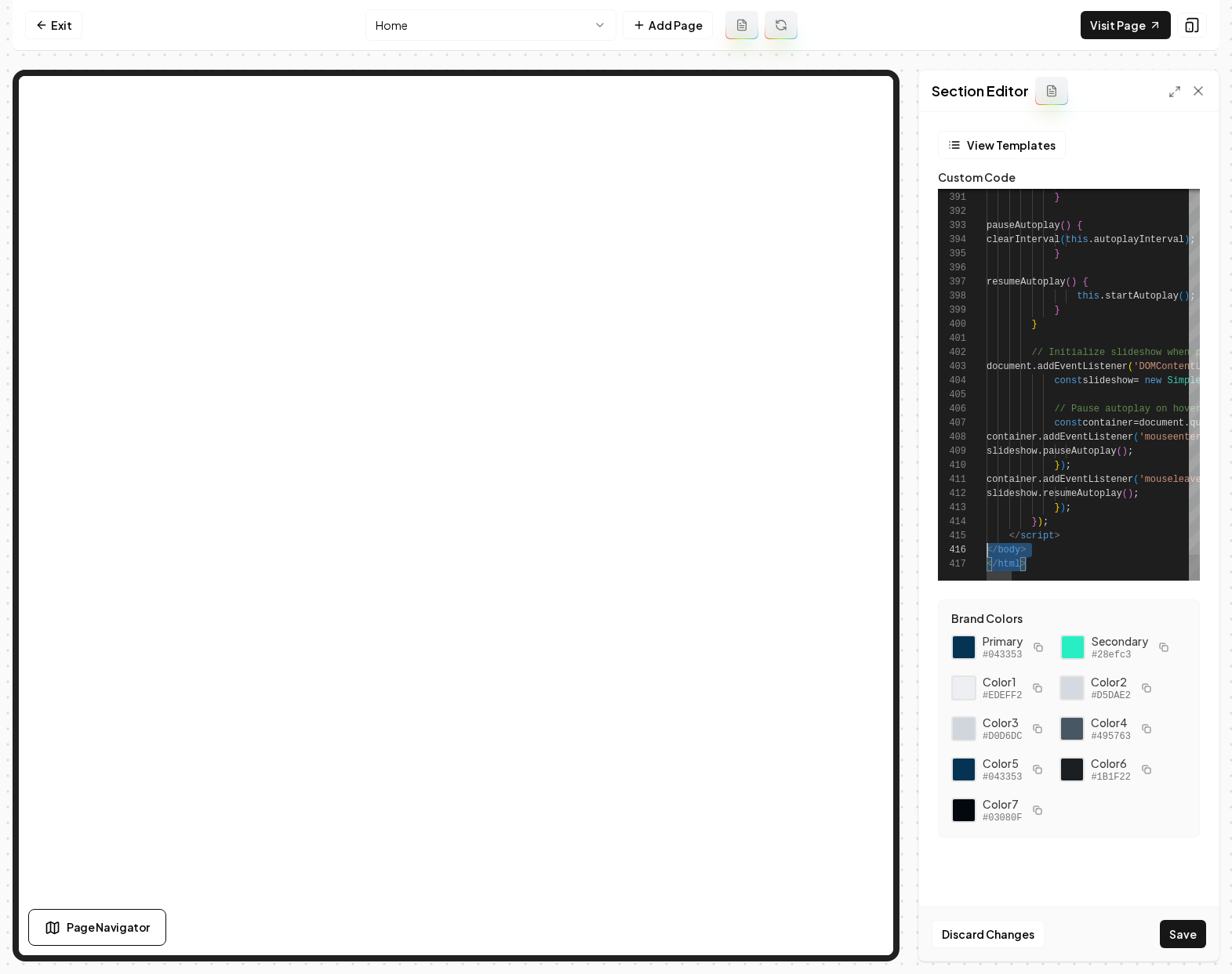
scroll to position [71, 0]
drag, startPoint x: 1043, startPoint y: 563, endPoint x: 976, endPoint y: 551, distance: 68.1
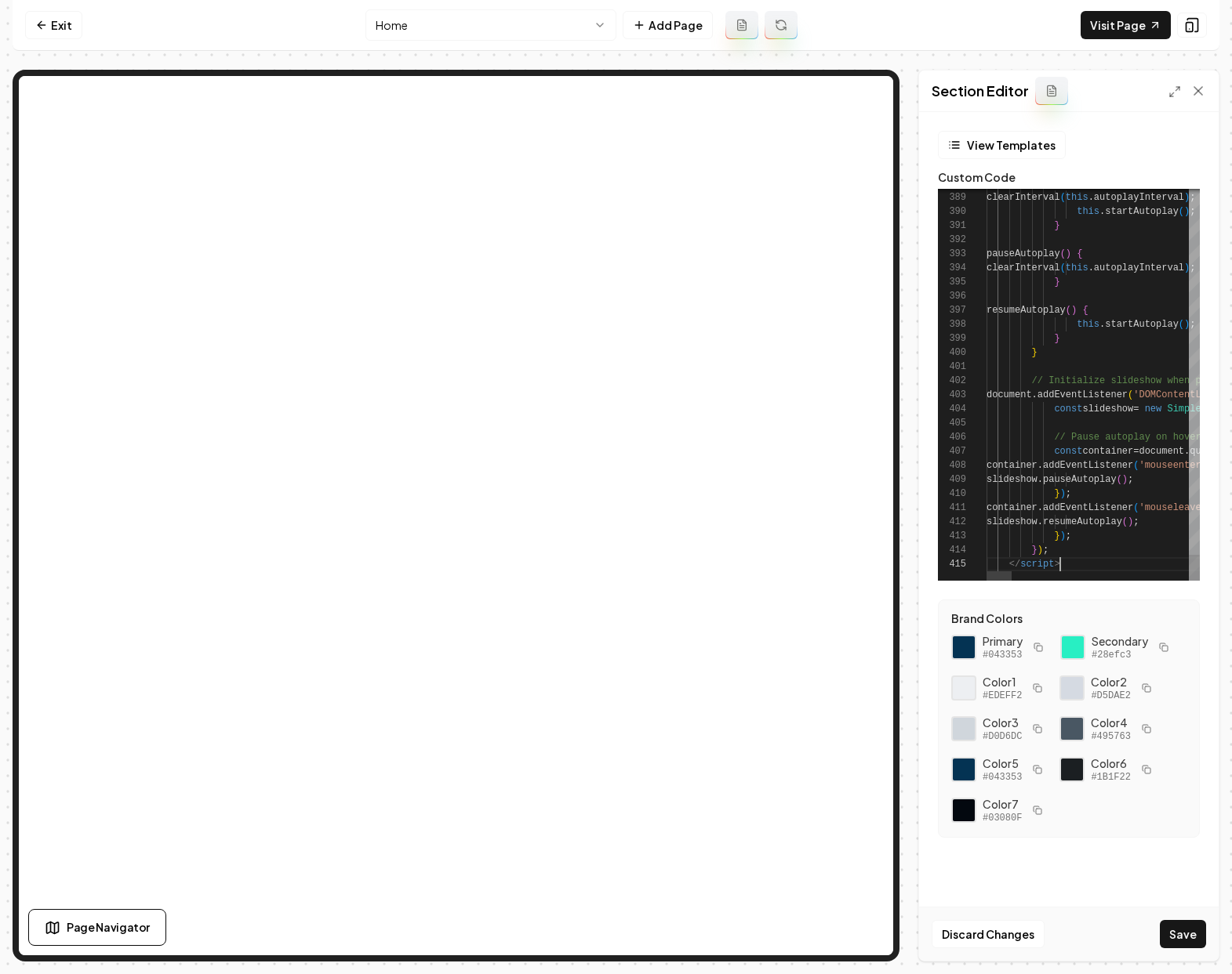
scroll to position [57, 74]
click at [1183, 927] on button "Save" at bounding box center [1182, 934] width 47 height 28
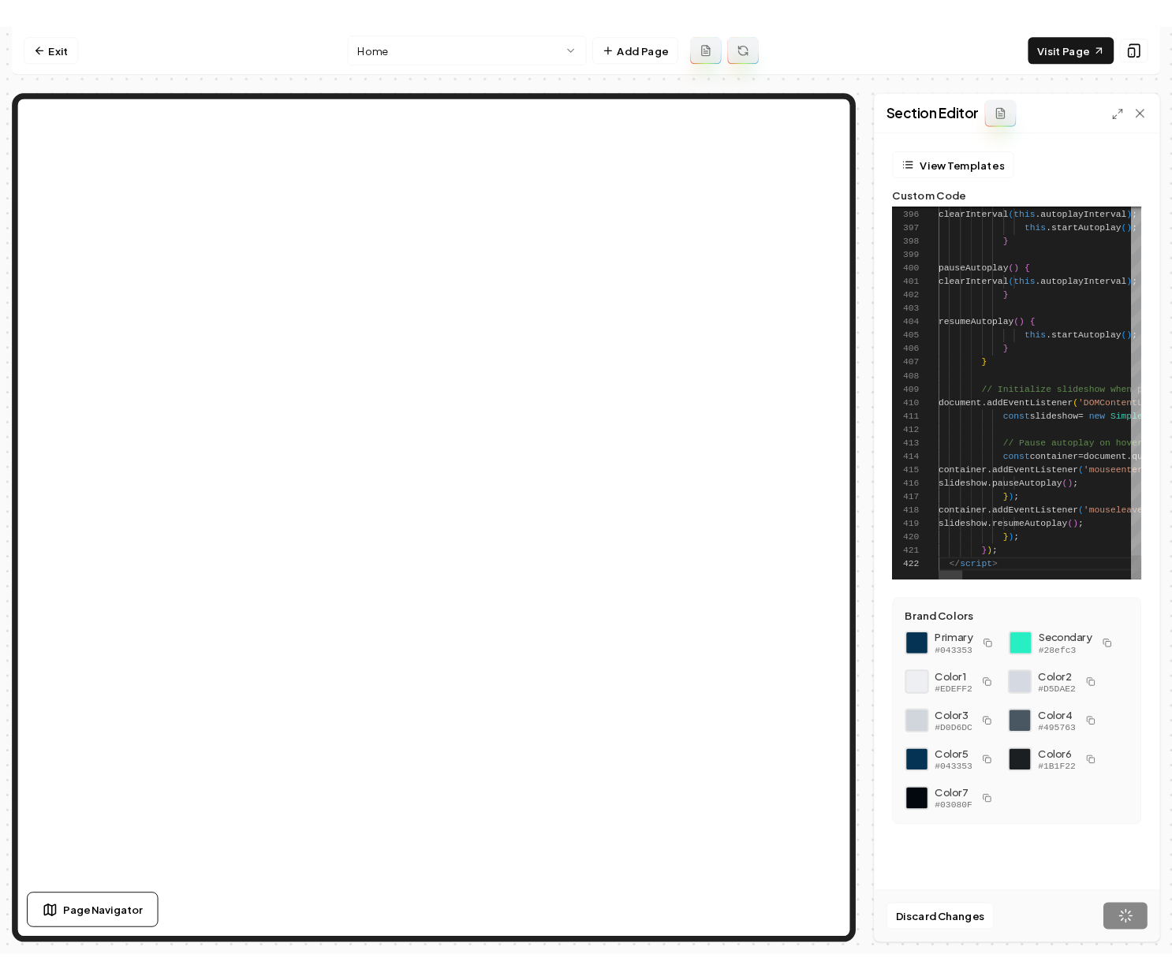
scroll to position [14, 62]
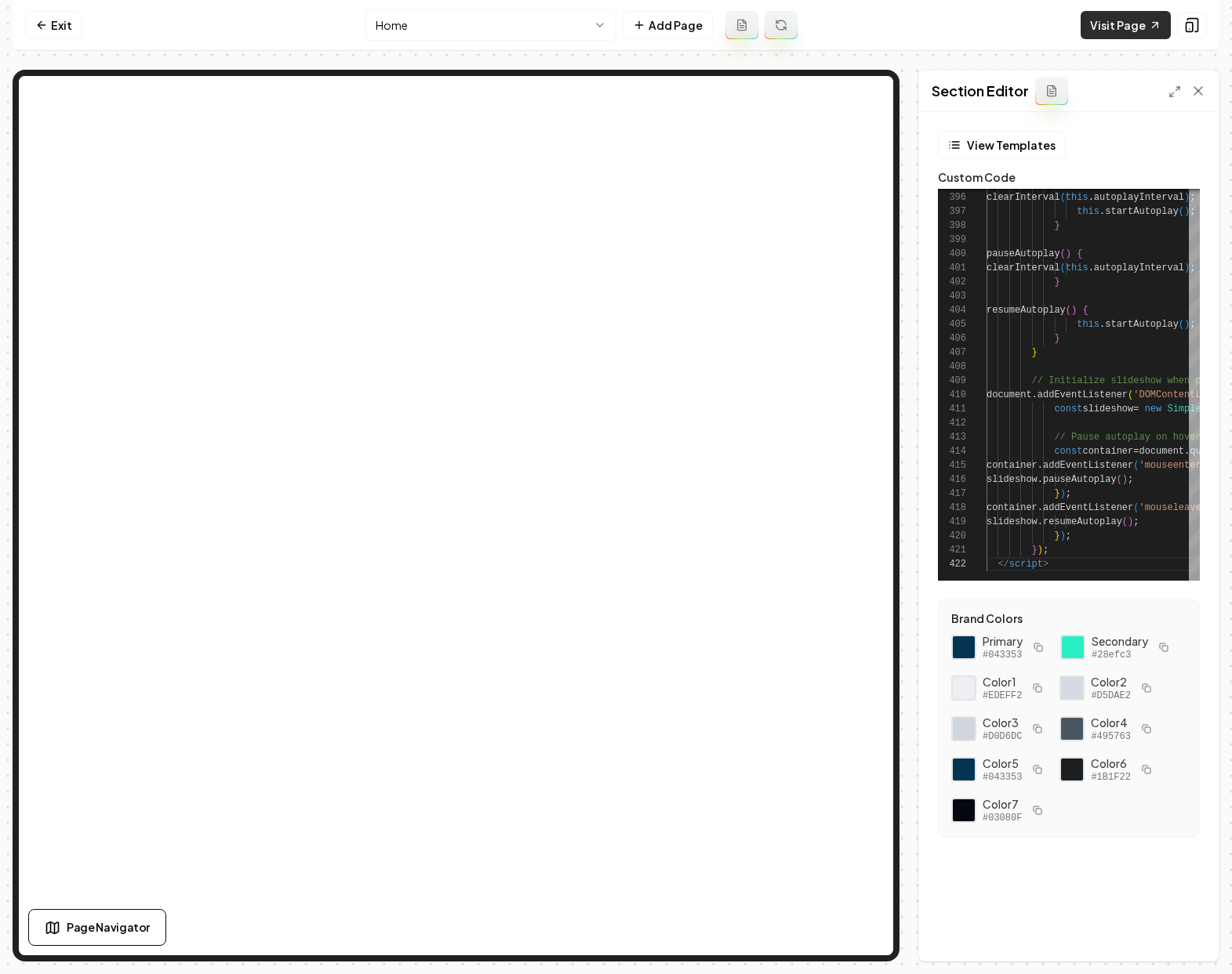
click at [1132, 21] on link "Visit Page" at bounding box center [1126, 25] width 90 height 28
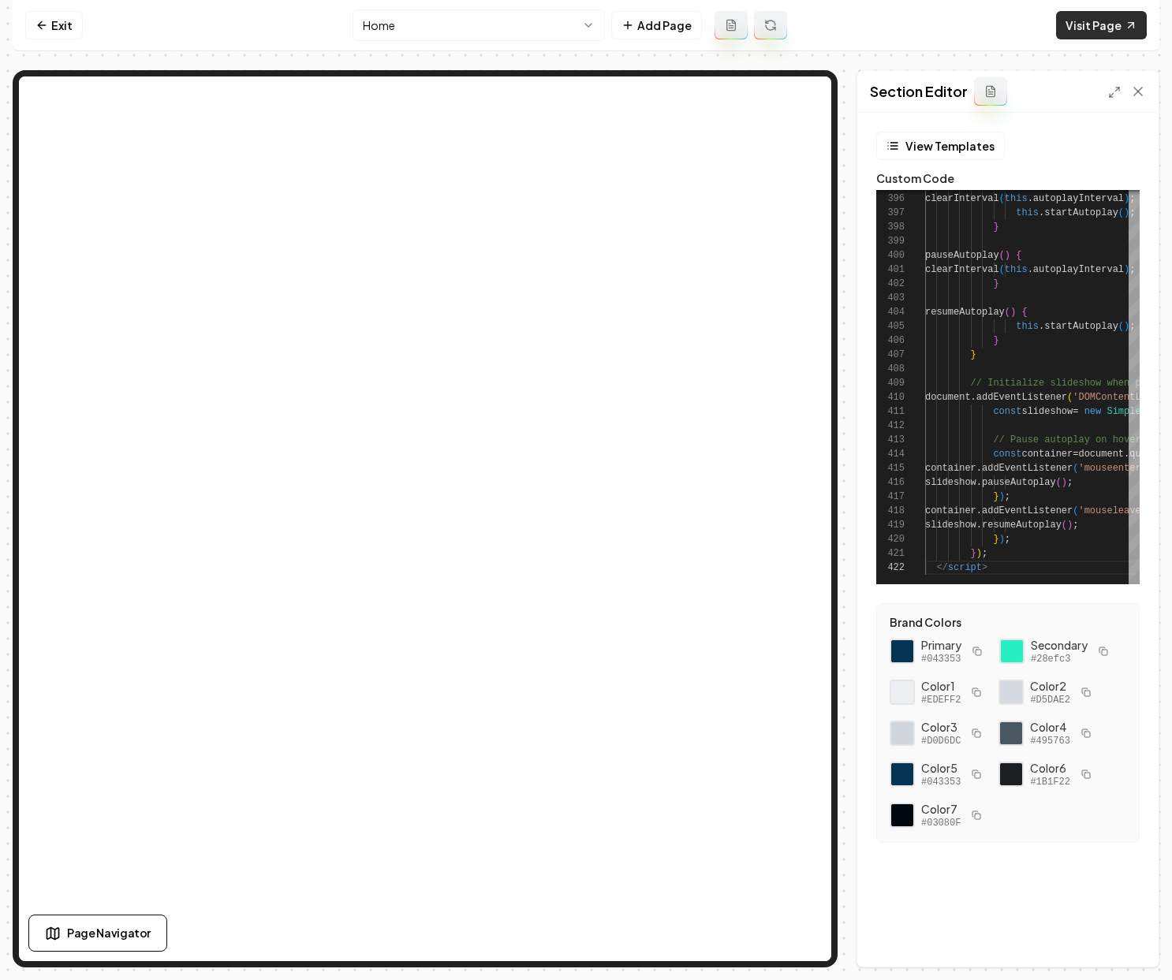
click at [1088, 24] on link "Visit Page" at bounding box center [1101, 25] width 91 height 28
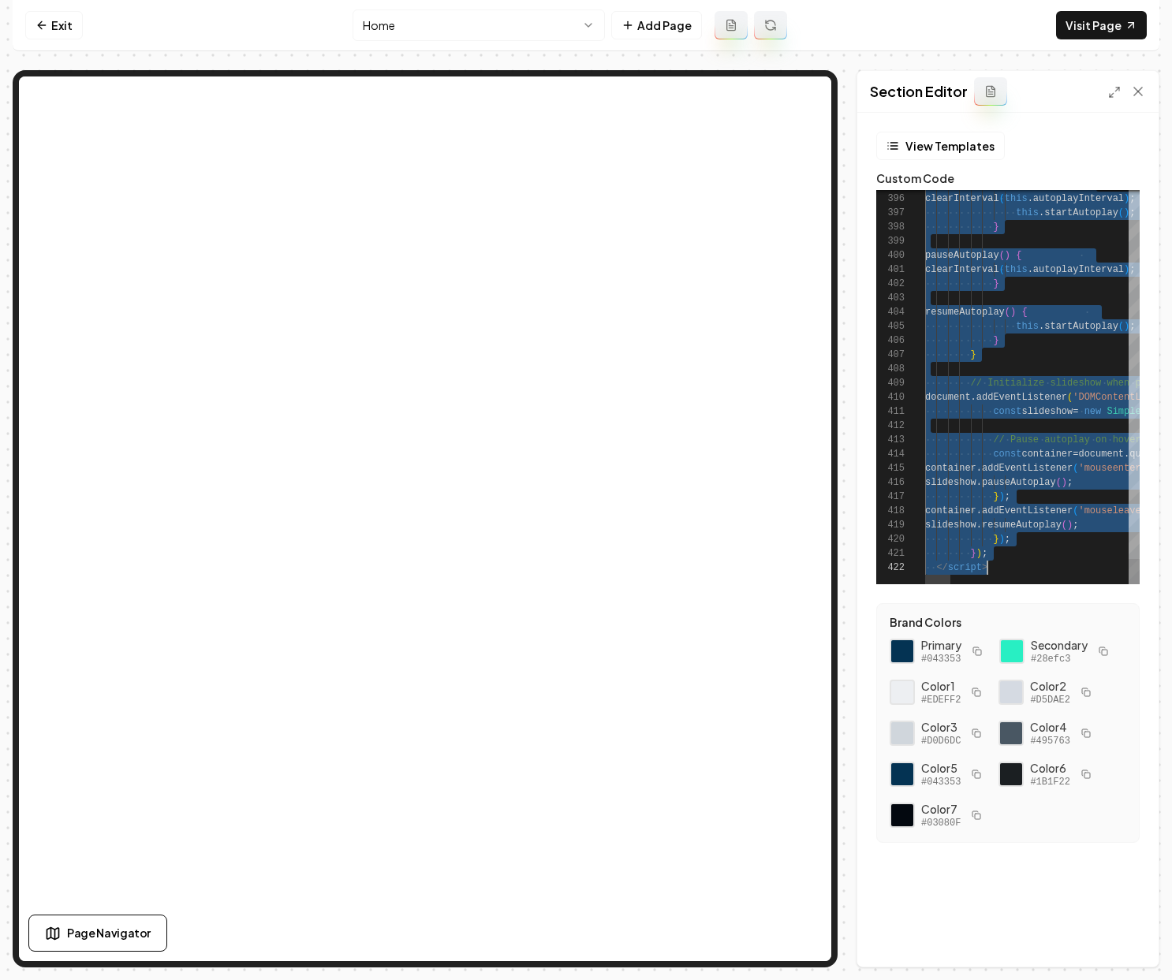
scroll to position [0, 62]
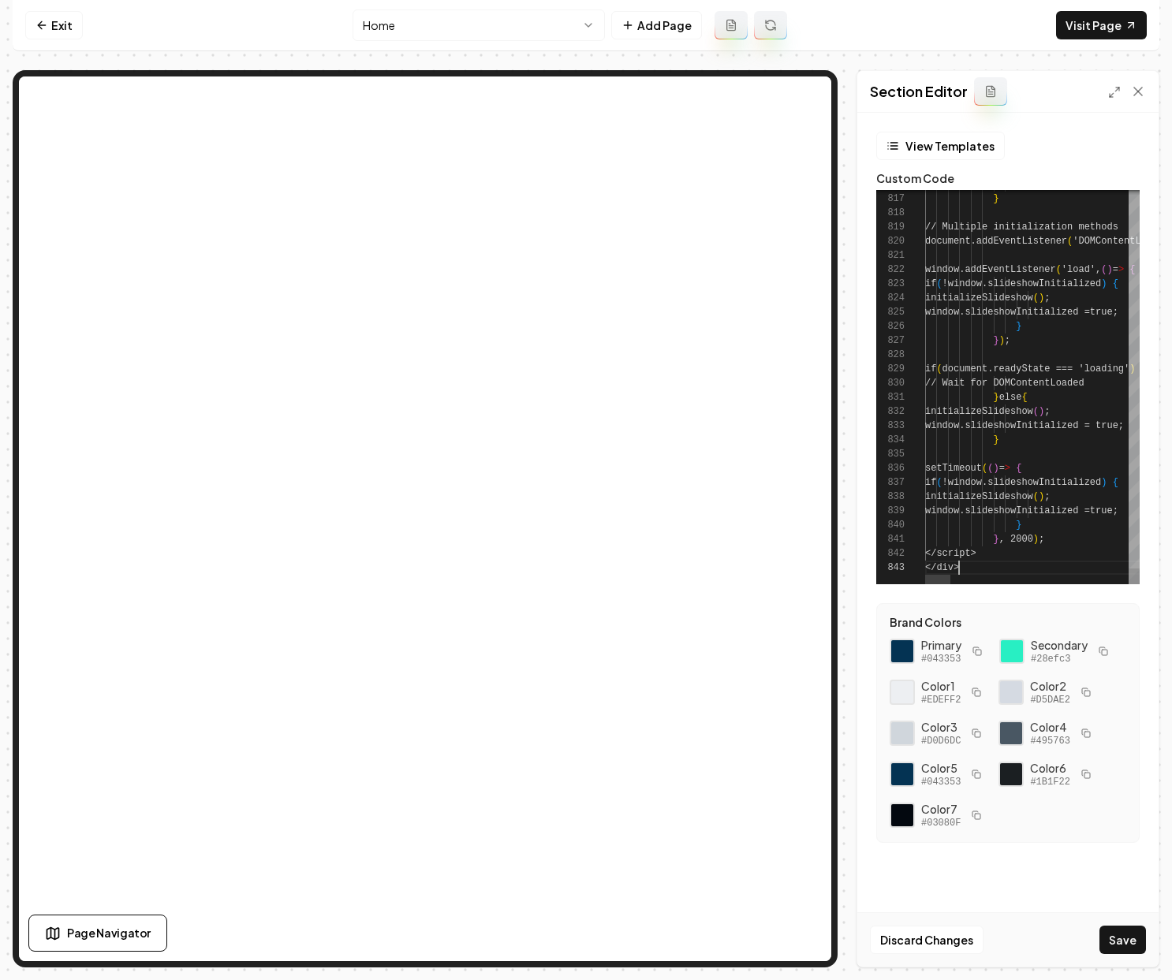
type textarea "**********"
click at [1134, 930] on button "Save" at bounding box center [1122, 940] width 47 height 28
